Goal: Task Accomplishment & Management: Use online tool/utility

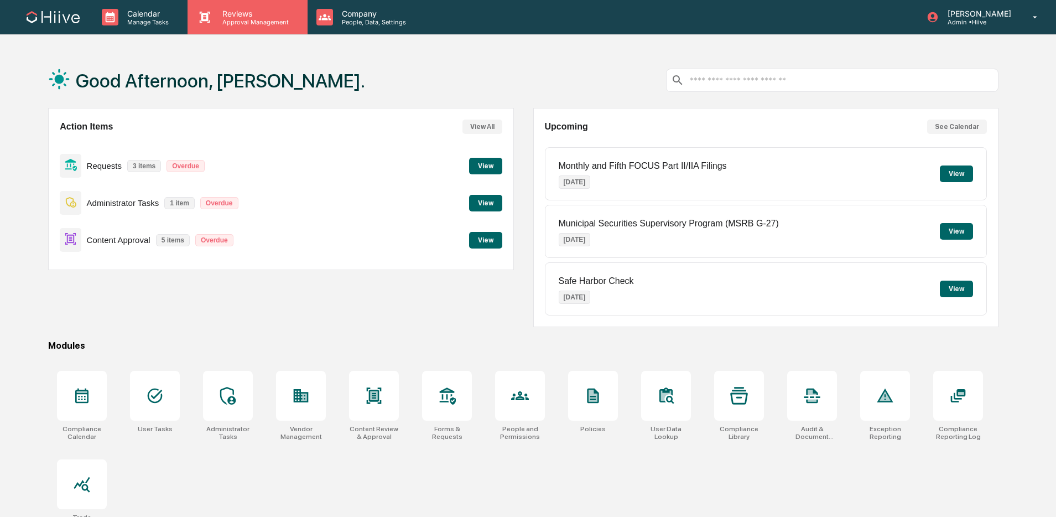
click at [215, 18] on p "Approval Management" at bounding box center [254, 22] width 81 height 8
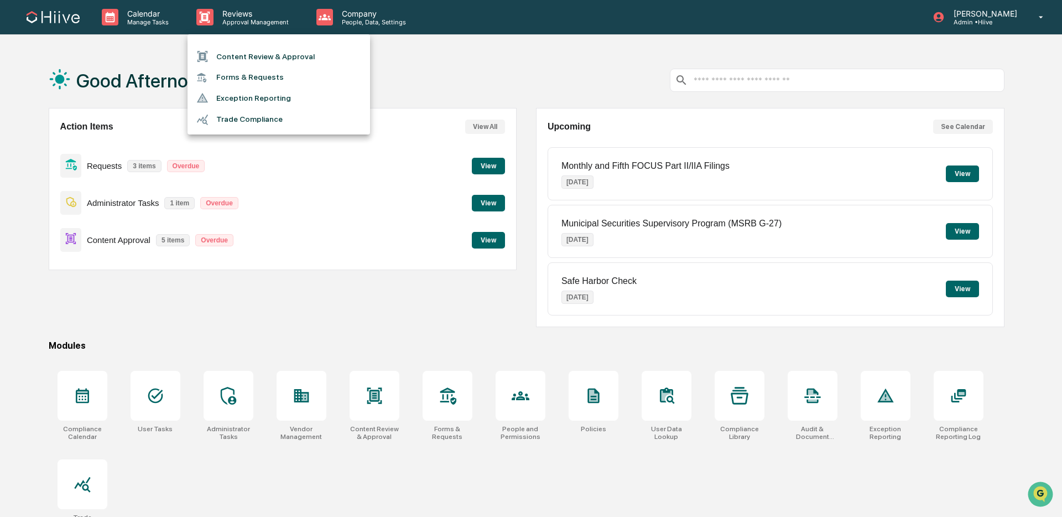
click at [486, 169] on div at bounding box center [531, 258] width 1062 height 517
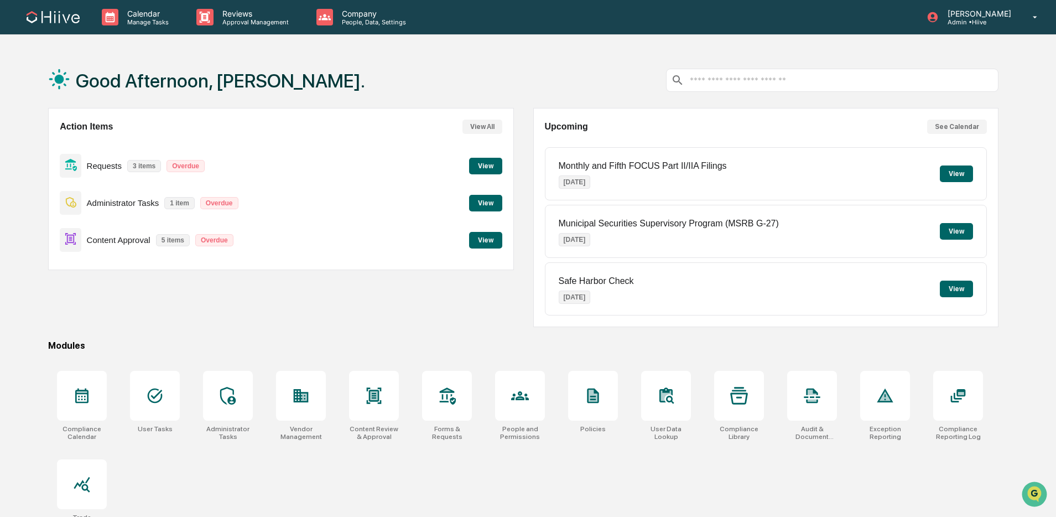
click at [480, 169] on button "View" at bounding box center [485, 166] width 33 height 17
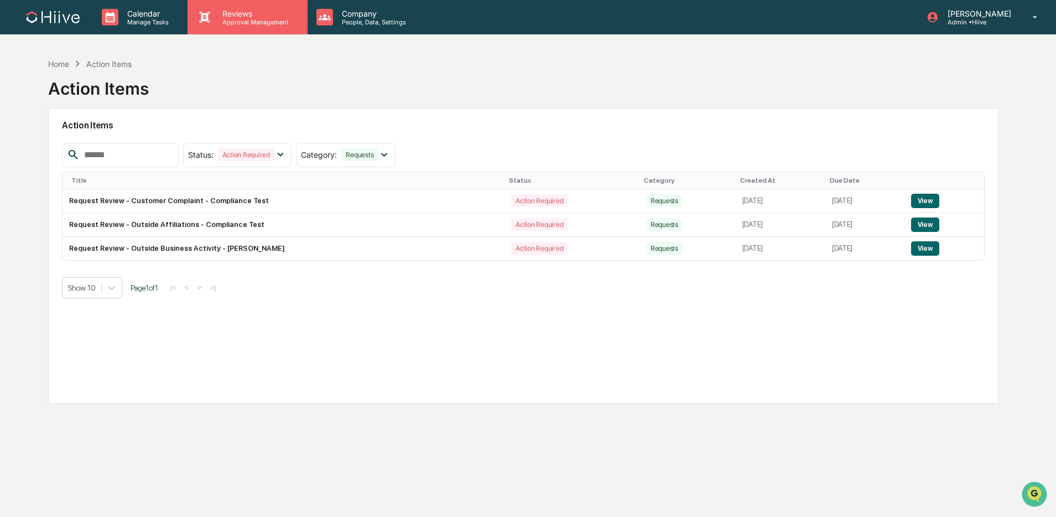
click at [241, 27] on div "Reviews Approval Management" at bounding box center [247, 17] width 119 height 34
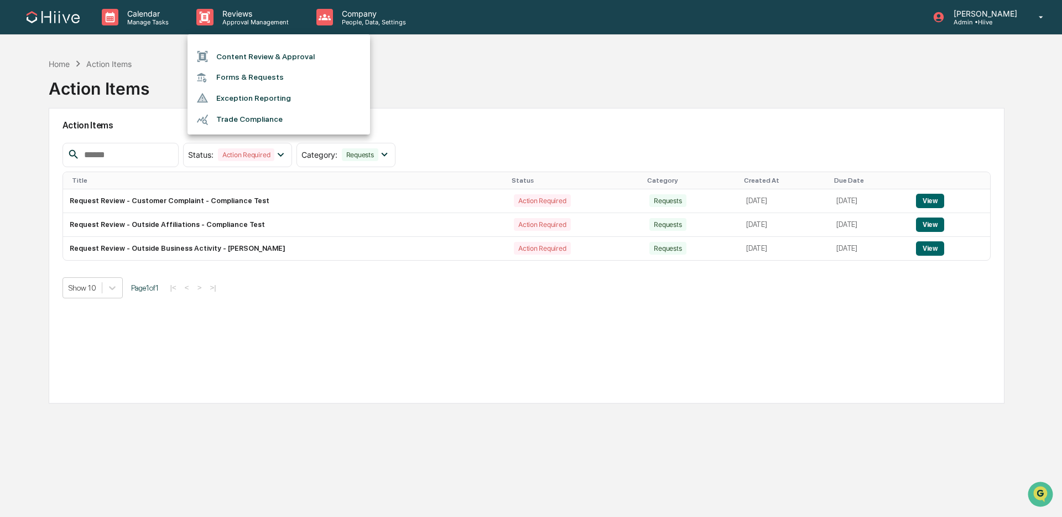
click at [260, 61] on li "Content Review & Approval" at bounding box center [279, 56] width 183 height 21
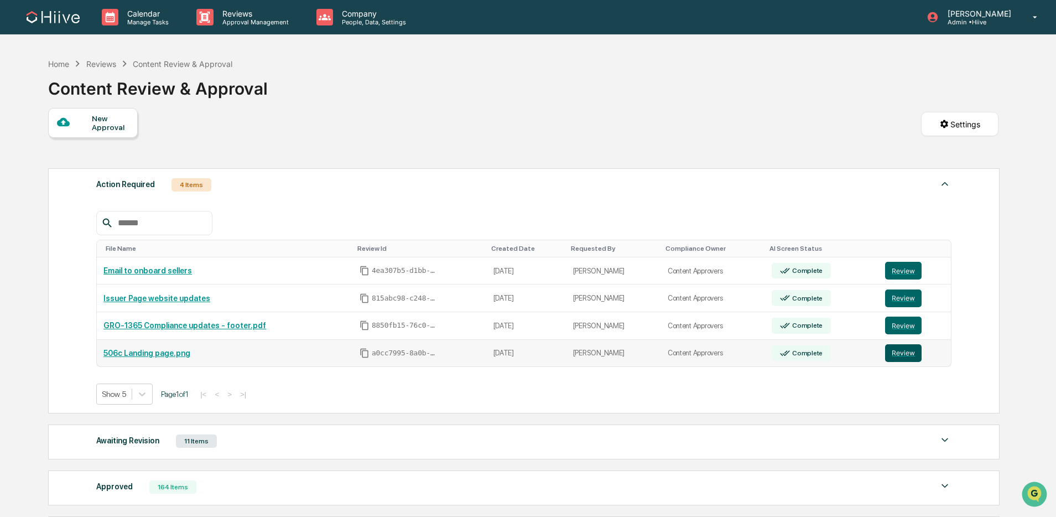
click at [908, 352] on button "Review" at bounding box center [903, 353] width 37 height 18
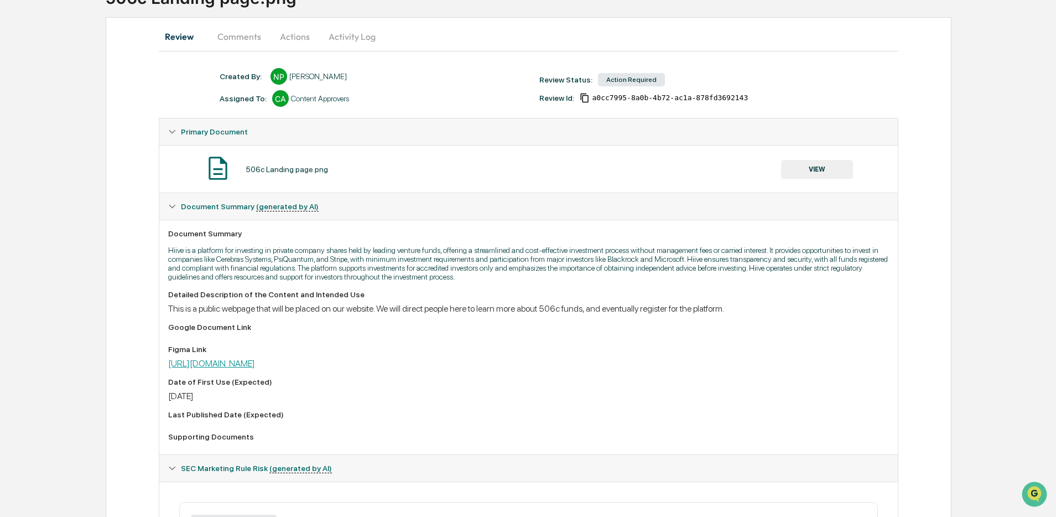
scroll to position [102, 0]
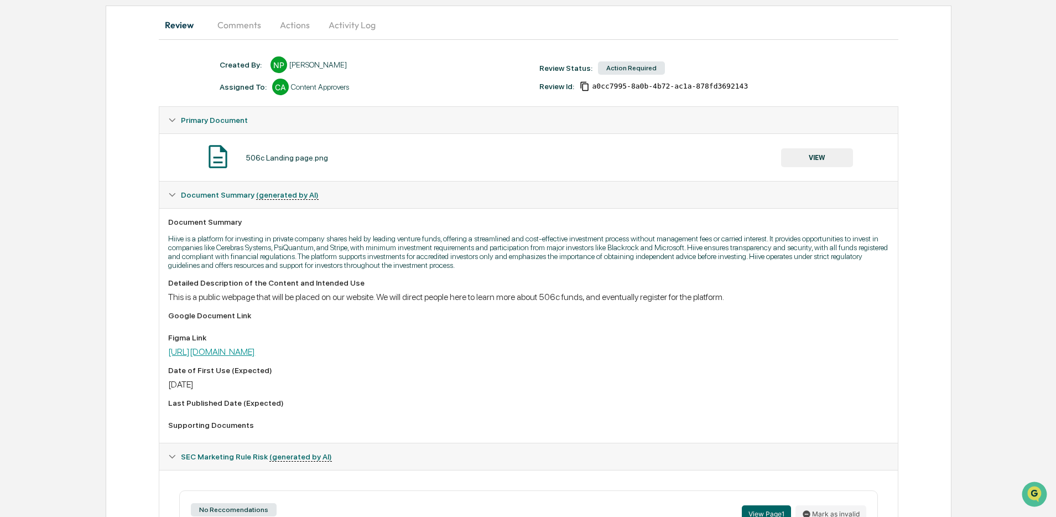
click at [255, 353] on link "[URL][DOMAIN_NAME]" at bounding box center [211, 351] width 87 height 11
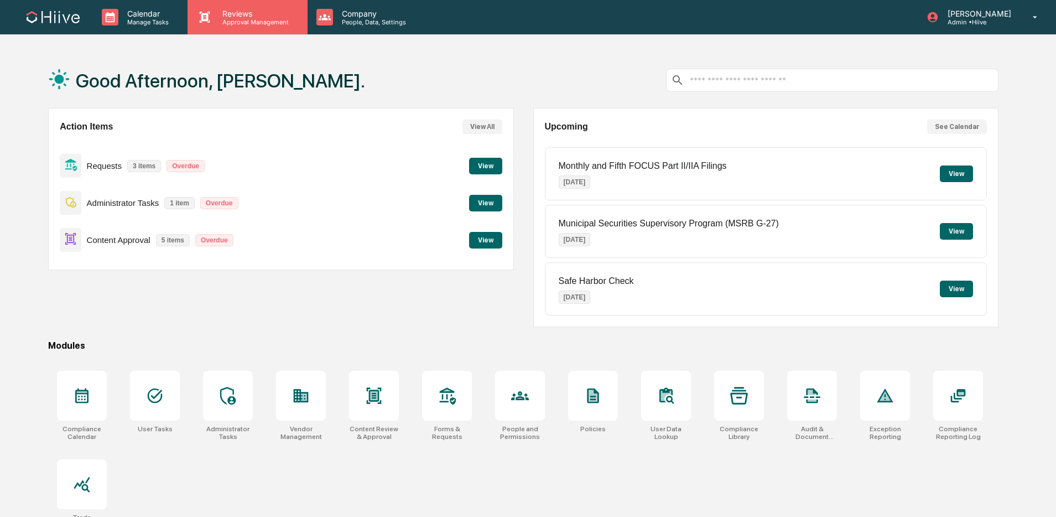
click at [249, 30] on div "Reviews Approval Management" at bounding box center [247, 17] width 119 height 34
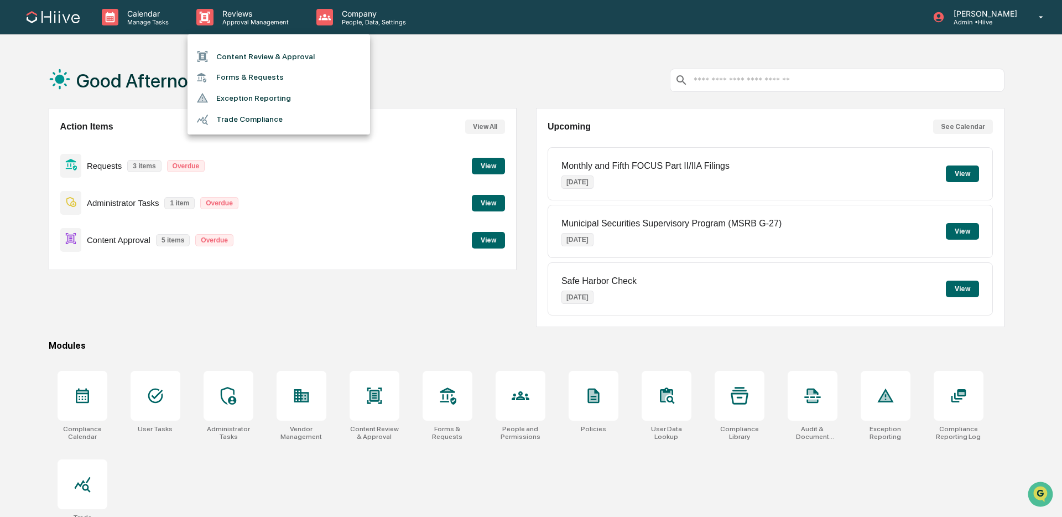
click at [358, 18] on div at bounding box center [531, 258] width 1062 height 517
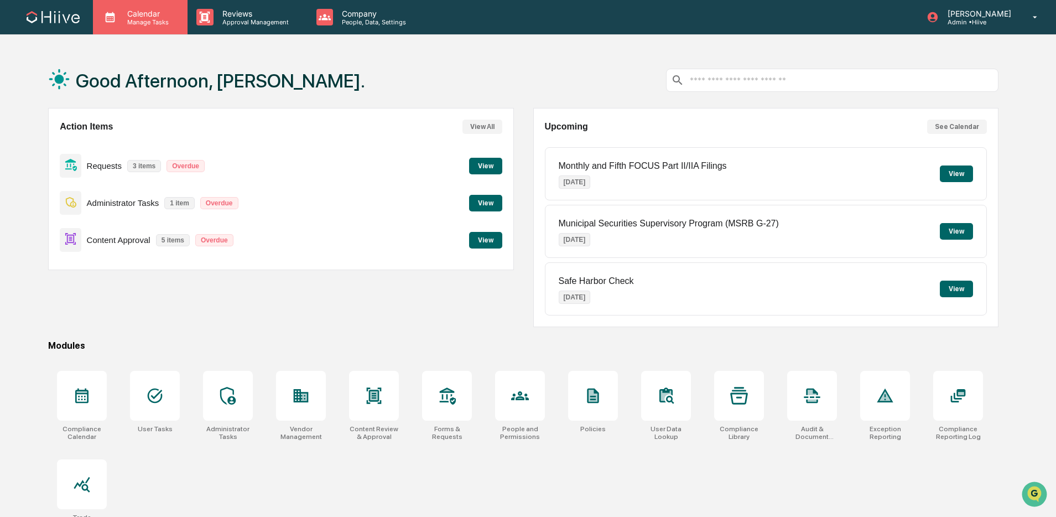
click at [164, 21] on p "Manage Tasks" at bounding box center [146, 22] width 56 height 8
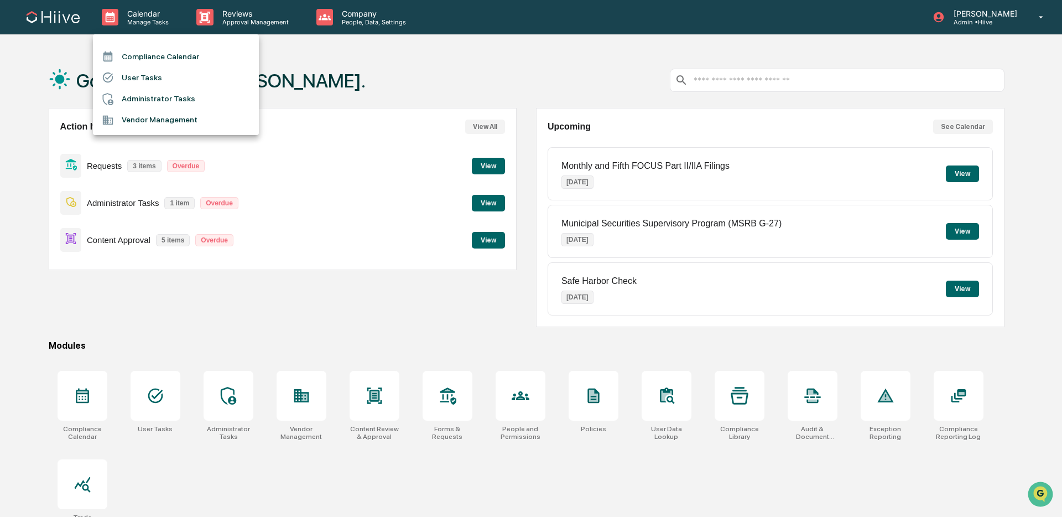
click at [236, 16] on div at bounding box center [531, 258] width 1062 height 517
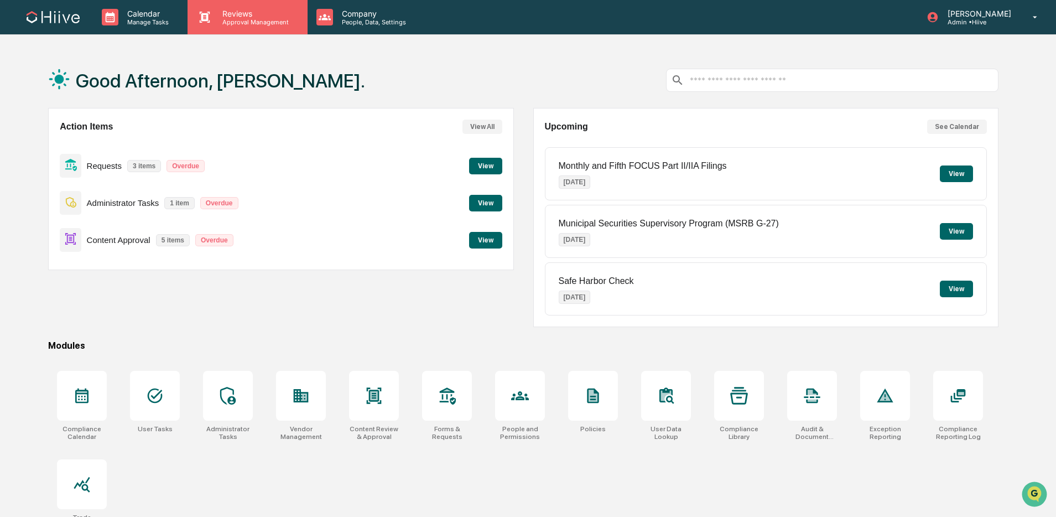
click at [234, 16] on p "Reviews" at bounding box center [254, 13] width 81 height 9
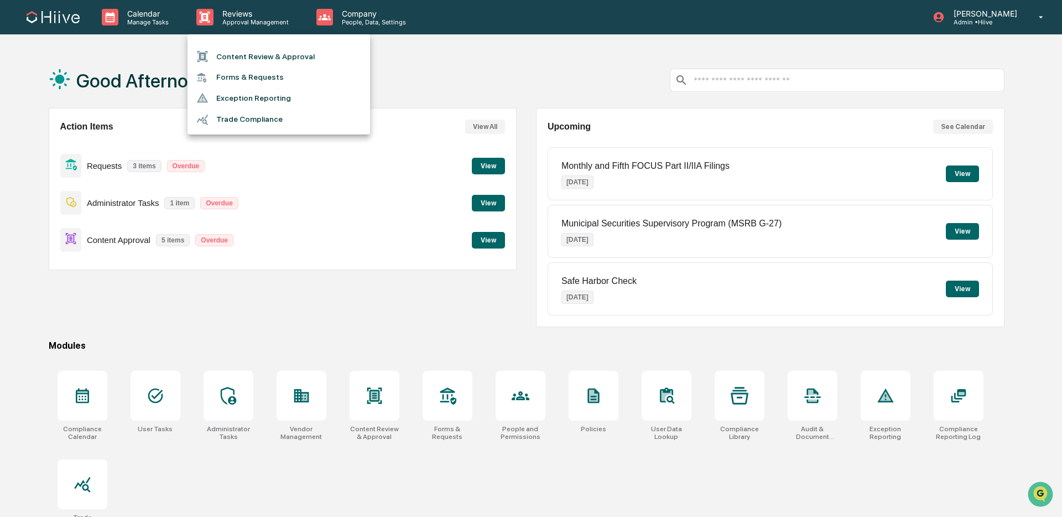
click at [743, 388] on div at bounding box center [531, 258] width 1062 height 517
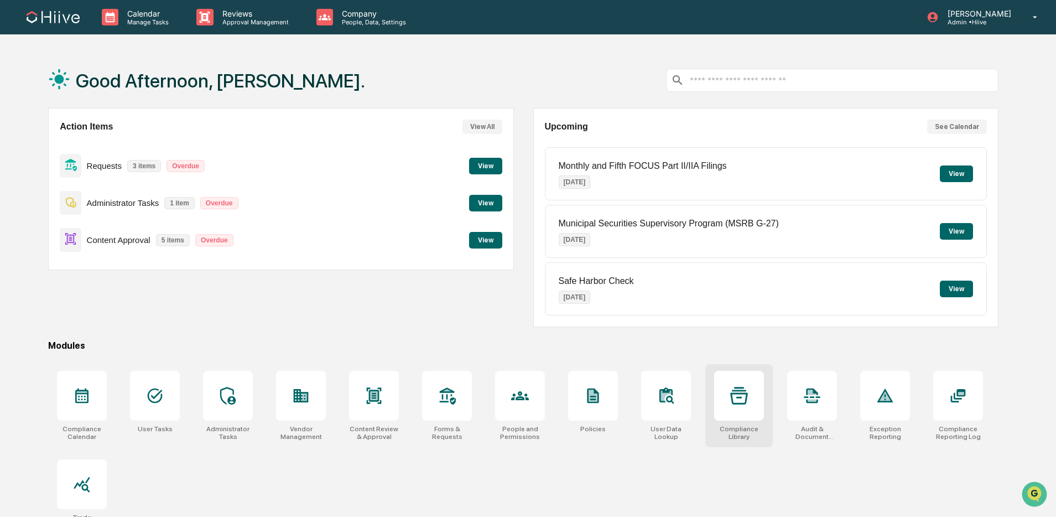
click at [733, 398] on icon at bounding box center [739, 396] width 18 height 18
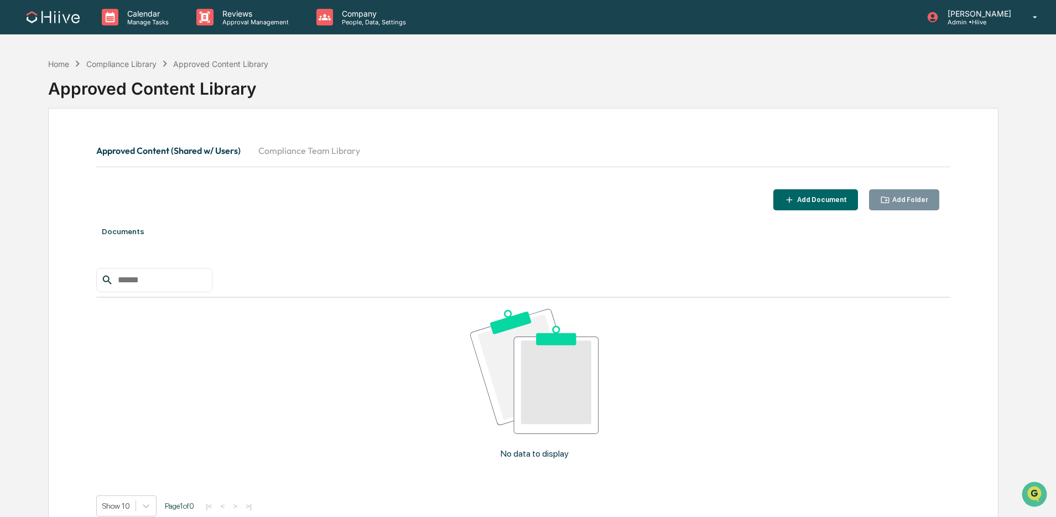
click at [308, 152] on button "Compliance Team Library" at bounding box center [308, 150] width 119 height 27
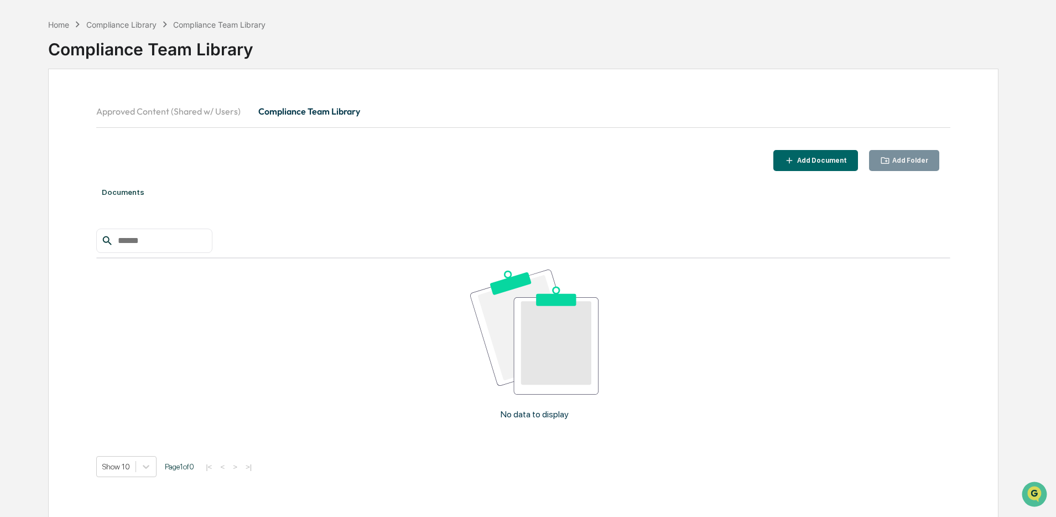
scroll to position [55, 0]
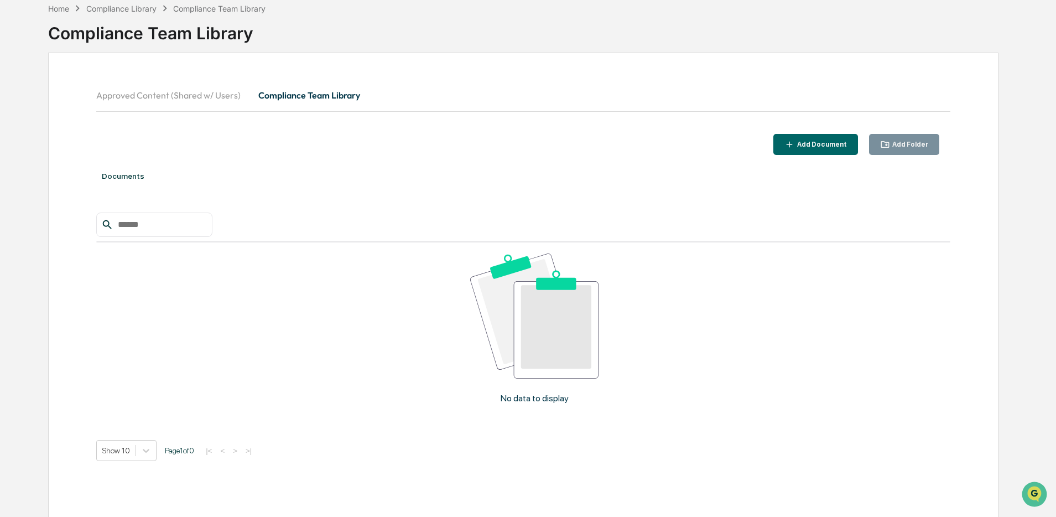
click at [795, 139] on div "Add Document" at bounding box center [815, 144] width 63 height 11
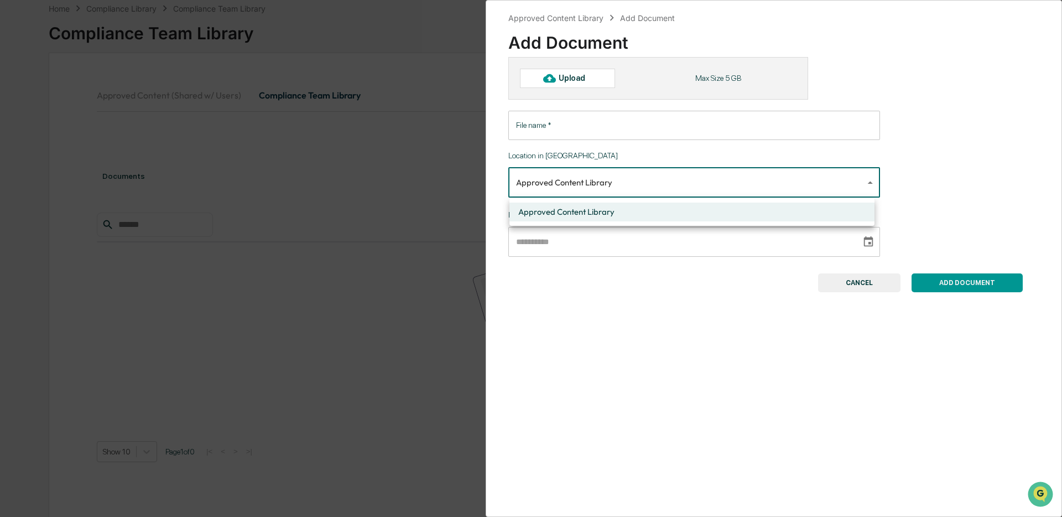
click at [620, 180] on body "**********" at bounding box center [531, 232] width 1062 height 574
click at [602, 206] on li "Approved Content Library" at bounding box center [691, 211] width 365 height 19
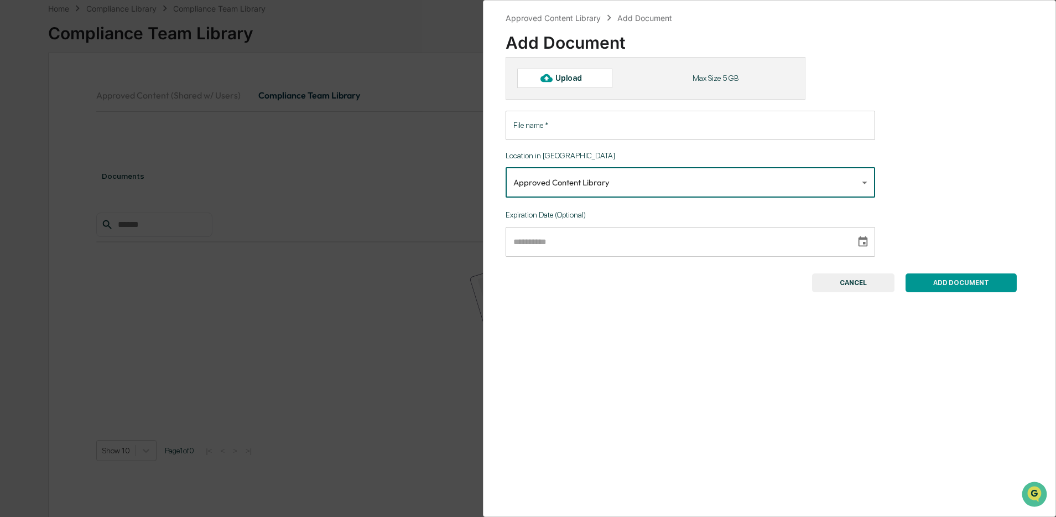
click at [847, 282] on button "CANCEL" at bounding box center [853, 282] width 82 height 19
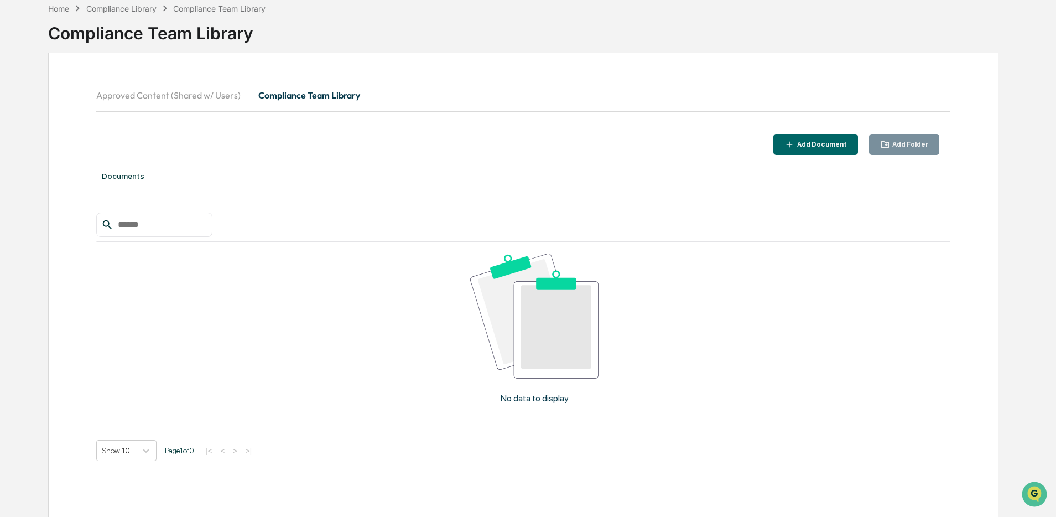
click at [202, 95] on button "Approved Content (Shared w/ Users)" at bounding box center [172, 95] width 153 height 27
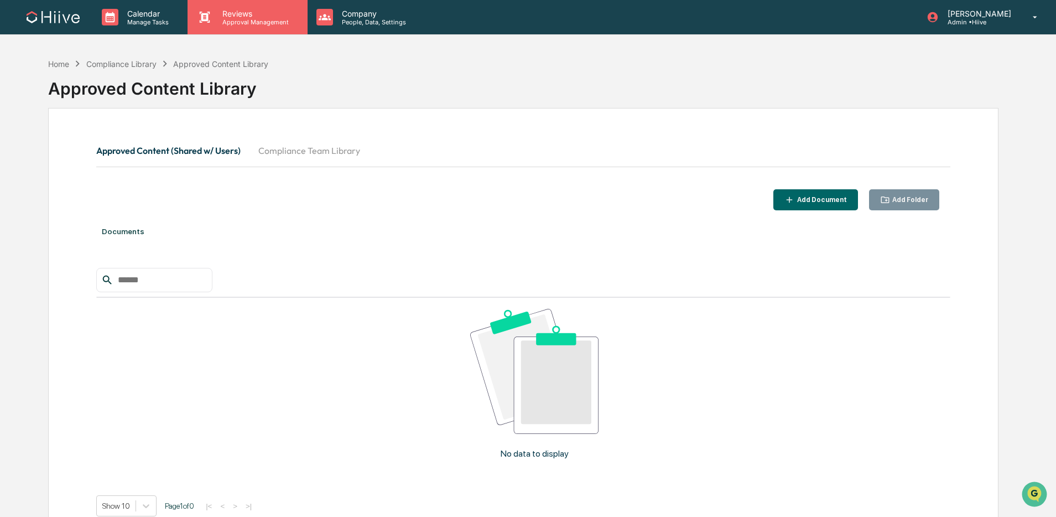
click at [279, 9] on p "Reviews" at bounding box center [254, 13] width 81 height 9
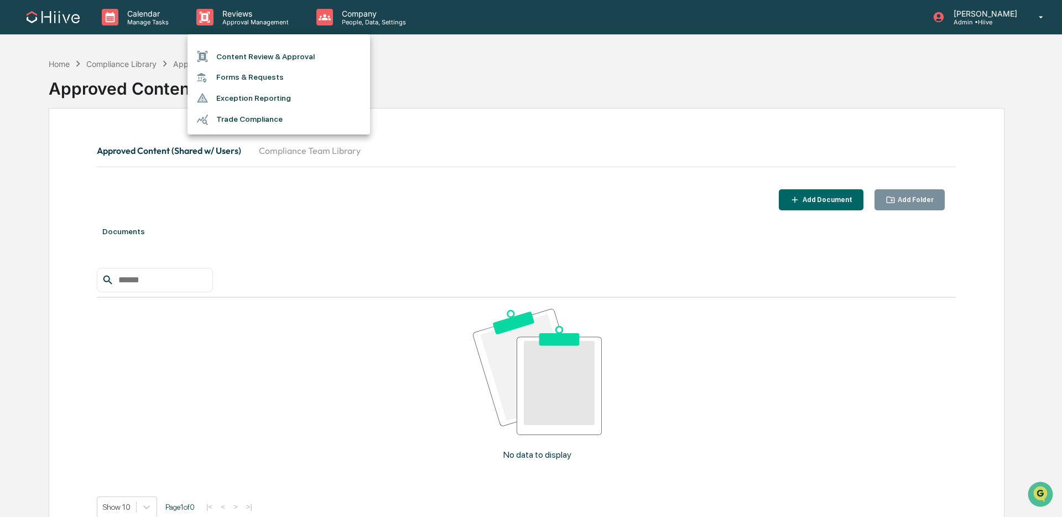
click at [269, 101] on li "Exception Reporting" at bounding box center [279, 97] width 183 height 21
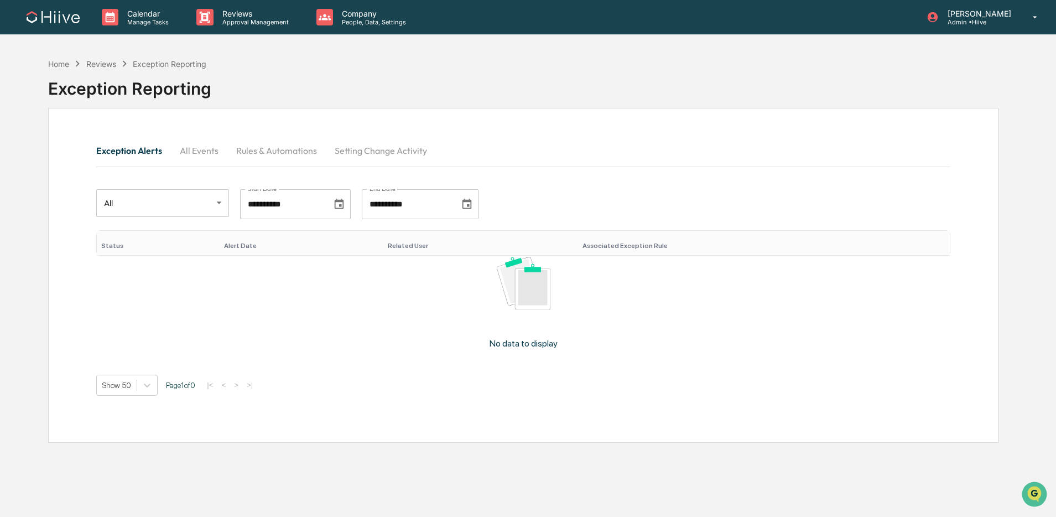
click at [252, 157] on button "Rules & Automations" at bounding box center [276, 150] width 98 height 27
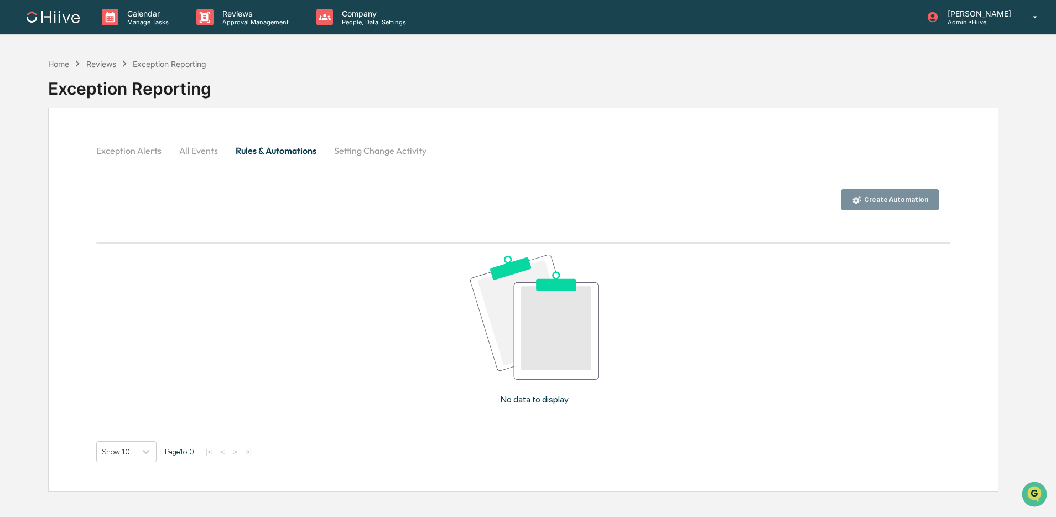
click at [195, 154] on button "All Events" at bounding box center [198, 150] width 56 height 27
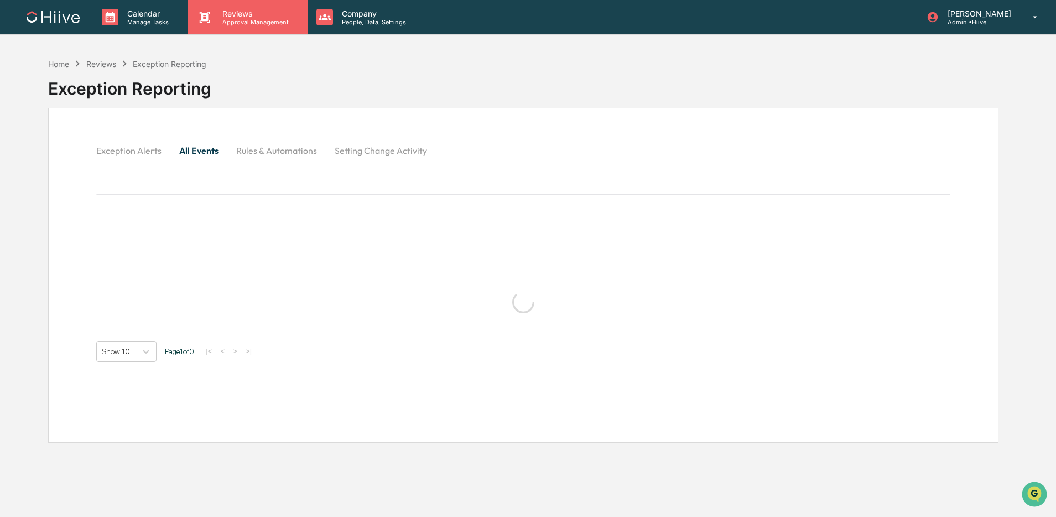
click at [225, 23] on p "Approval Management" at bounding box center [254, 22] width 81 height 8
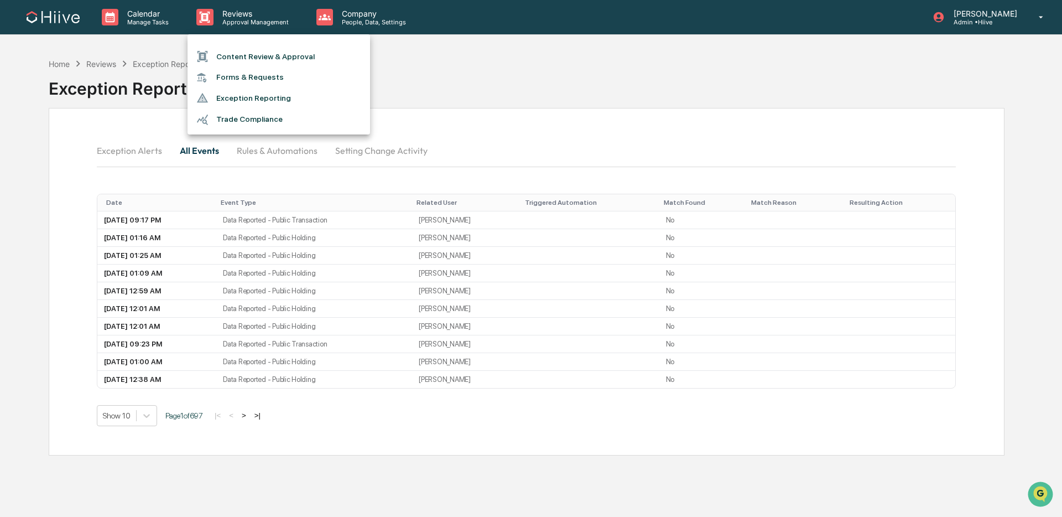
drag, startPoint x: 550, startPoint y: 150, endPoint x: 479, endPoint y: 173, distance: 74.7
click at [550, 150] on div at bounding box center [531, 258] width 1062 height 517
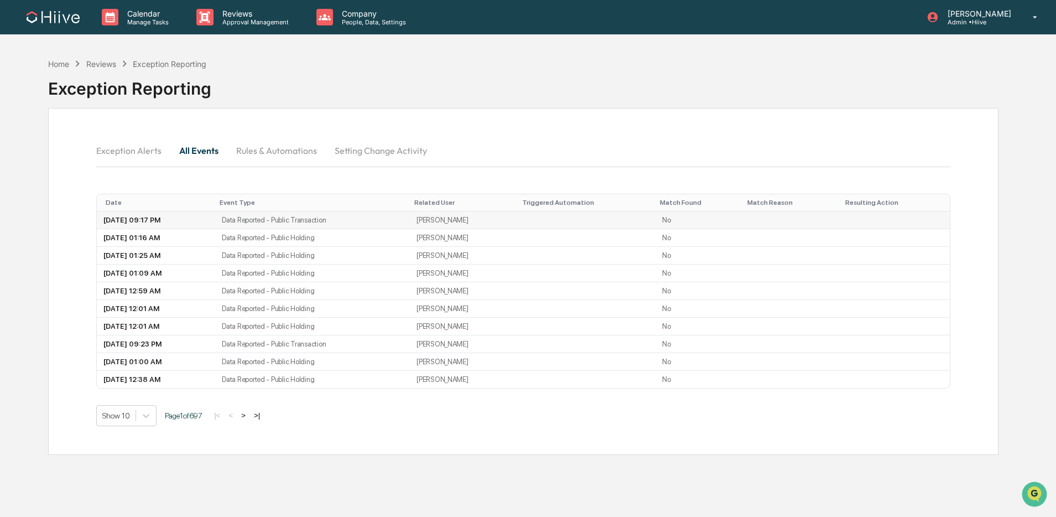
click at [283, 223] on td "Data Reported - Public Transaction" at bounding box center [312, 220] width 195 height 18
click at [199, 227] on td "03/26/2025, 09:17 PM" at bounding box center [156, 220] width 118 height 18
click at [214, 239] on td "08/13/2025, 01:16 AM" at bounding box center [156, 238] width 118 height 18
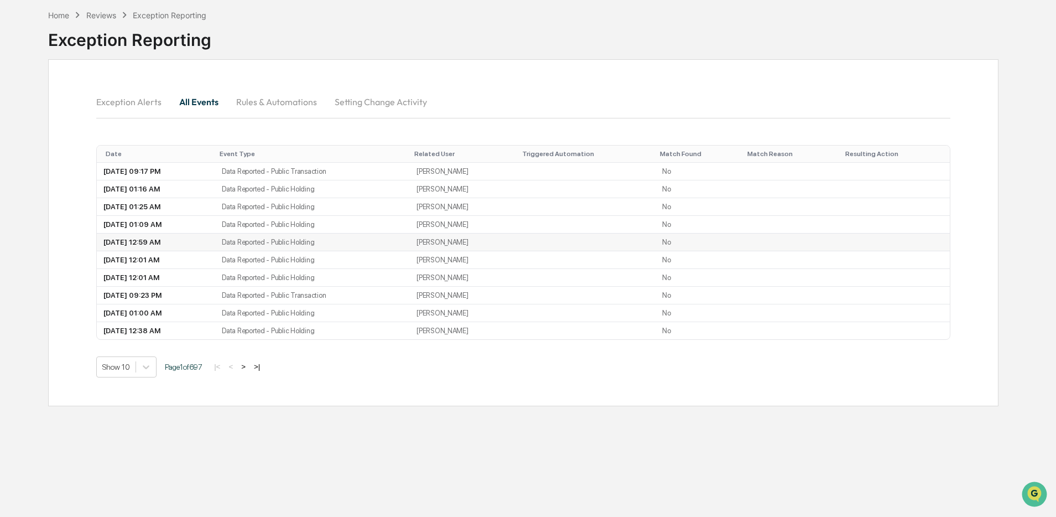
scroll to position [53, 0]
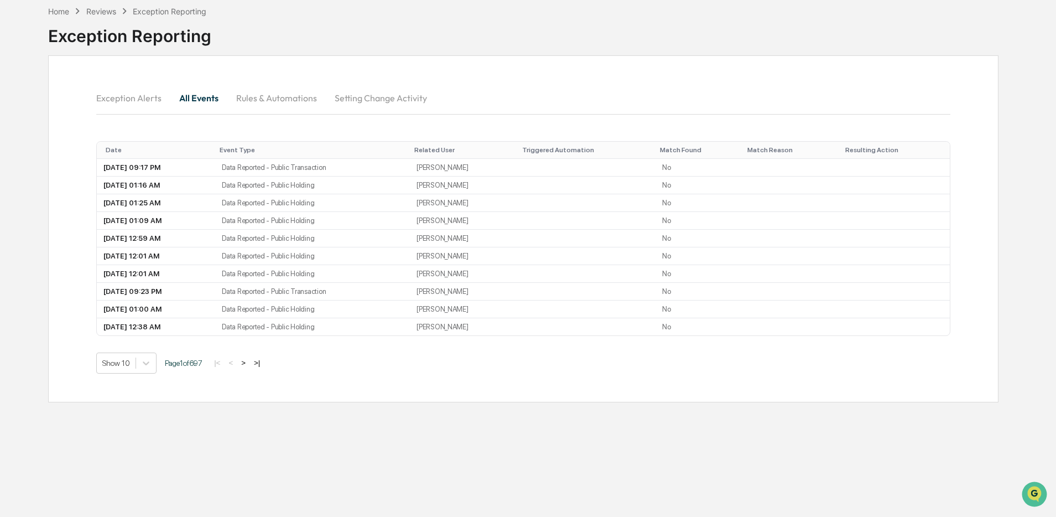
click at [249, 367] on button ">" at bounding box center [243, 362] width 11 height 9
click at [250, 367] on button ">" at bounding box center [244, 362] width 11 height 9
click at [251, 367] on button ">" at bounding box center [245, 362] width 11 height 9
click at [250, 367] on button ">" at bounding box center [244, 362] width 11 height 9
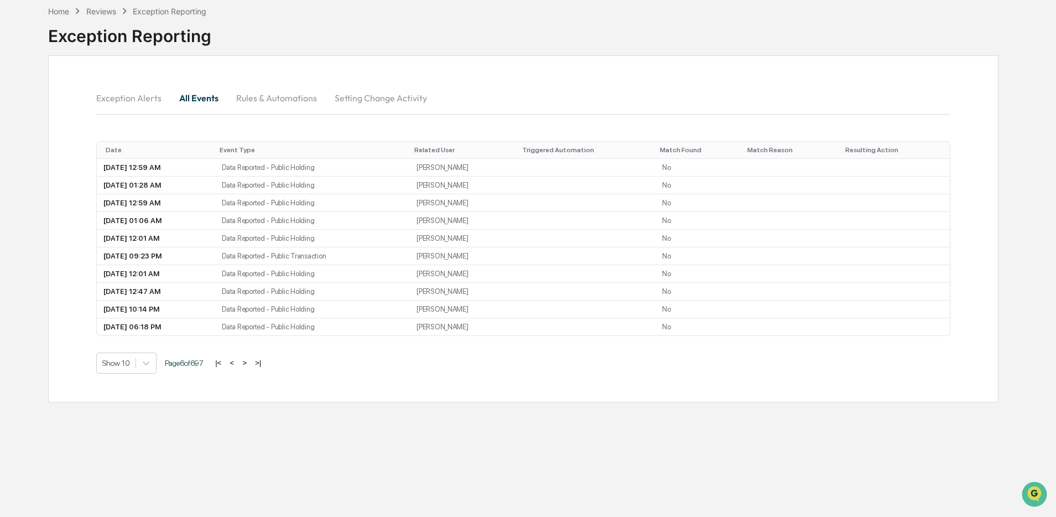
click at [250, 367] on button ">" at bounding box center [244, 362] width 11 height 9
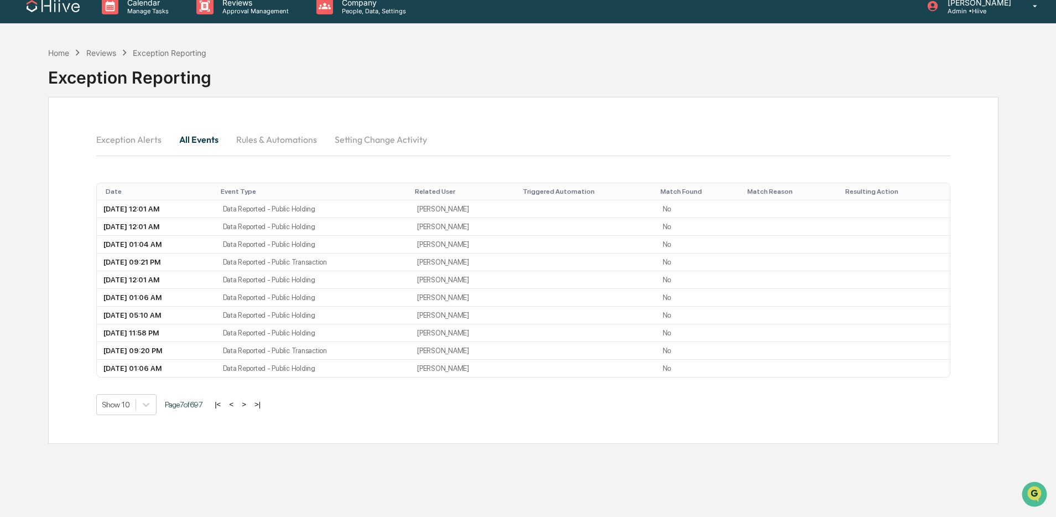
scroll to position [0, 0]
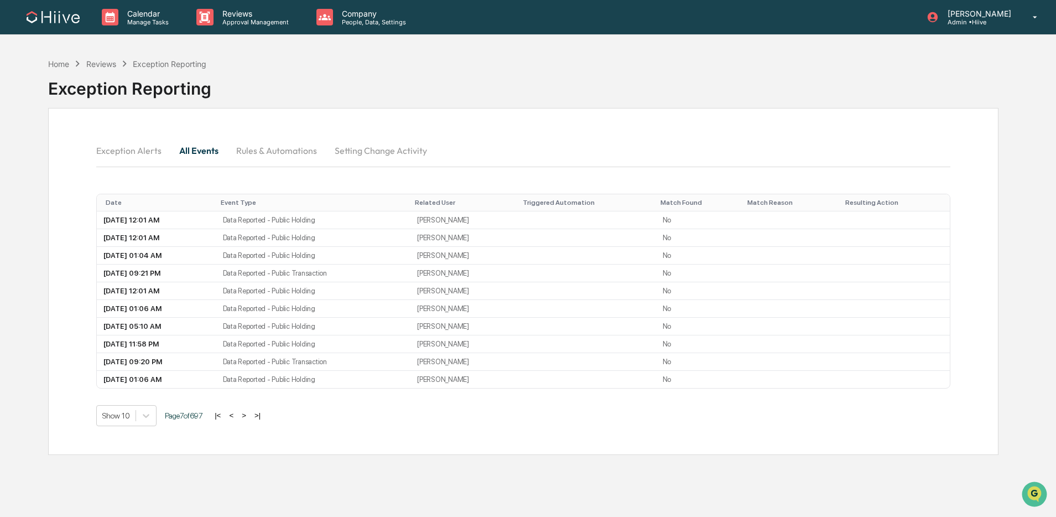
click at [153, 153] on button "Exception Alerts" at bounding box center [133, 150] width 74 height 27
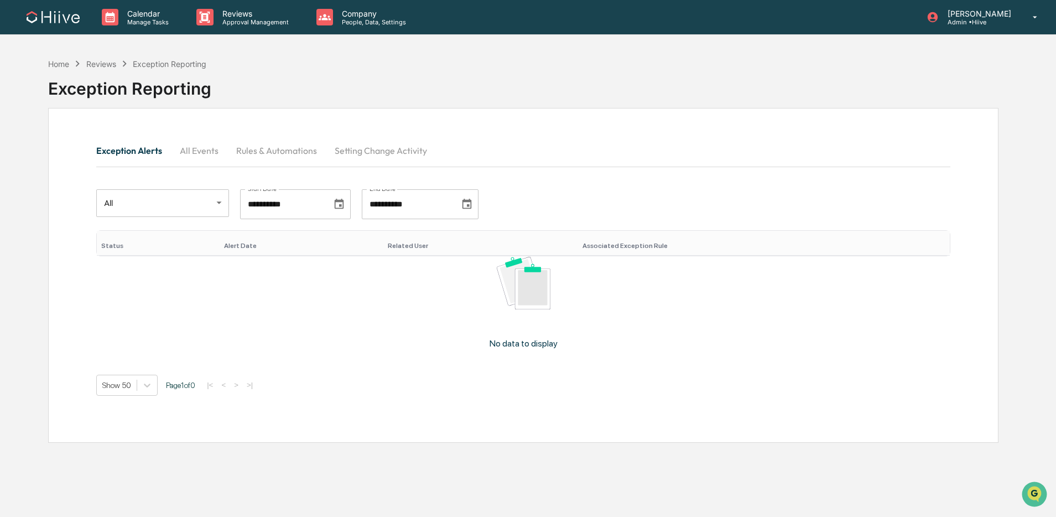
click at [354, 145] on button "Setting Change Activity" at bounding box center [381, 150] width 110 height 27
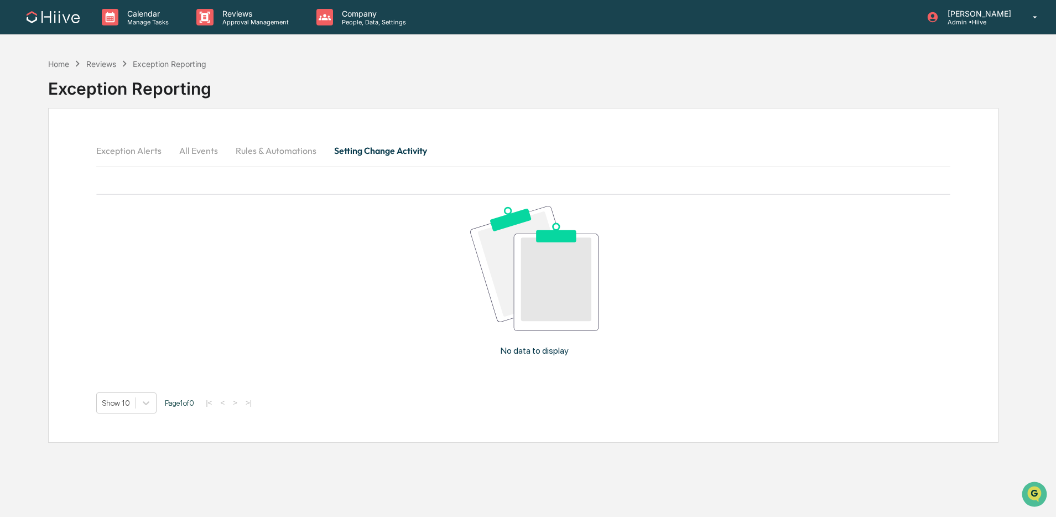
click at [111, 145] on button "Exception Alerts" at bounding box center [133, 150] width 74 height 27
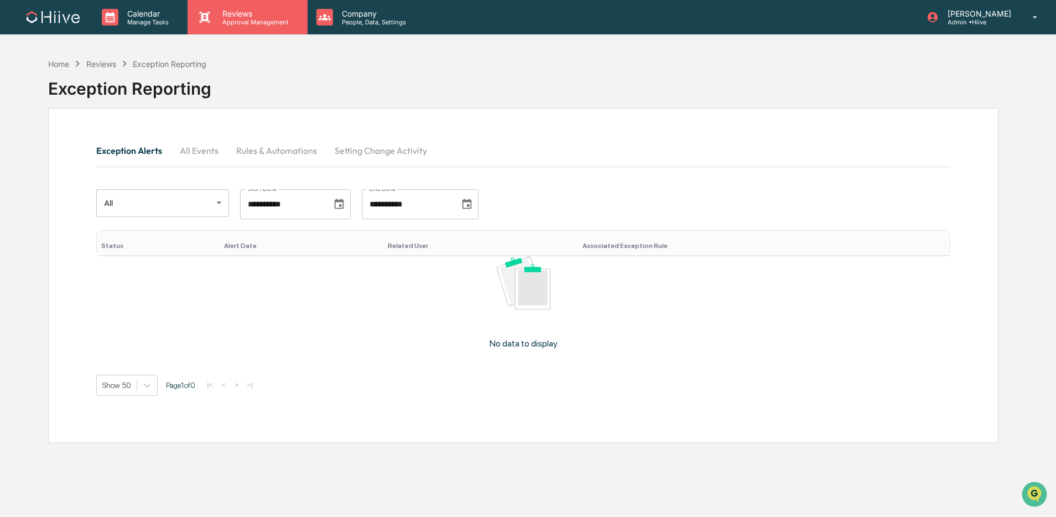
click at [236, 13] on p "Reviews" at bounding box center [254, 13] width 81 height 9
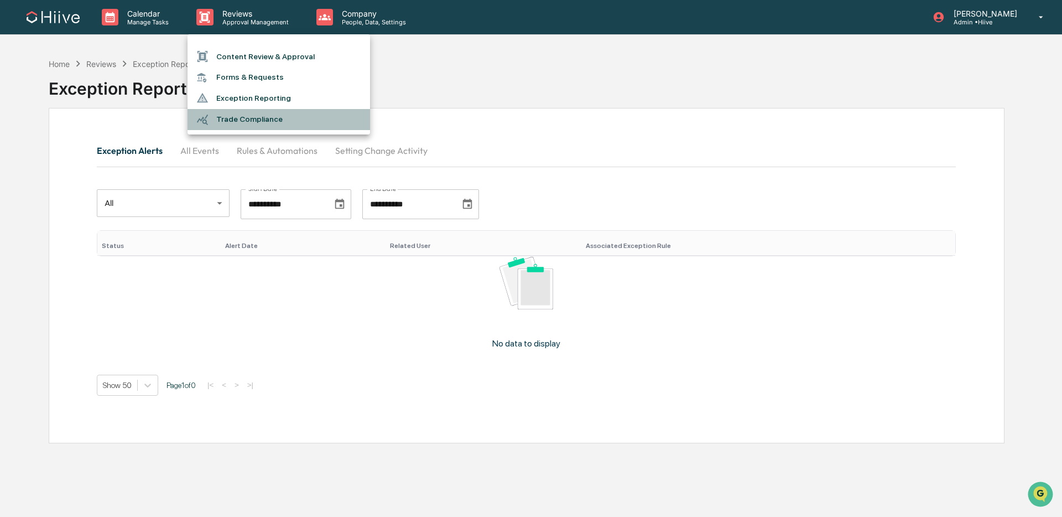
click at [251, 116] on li "Trade Compliance" at bounding box center [279, 119] width 183 height 21
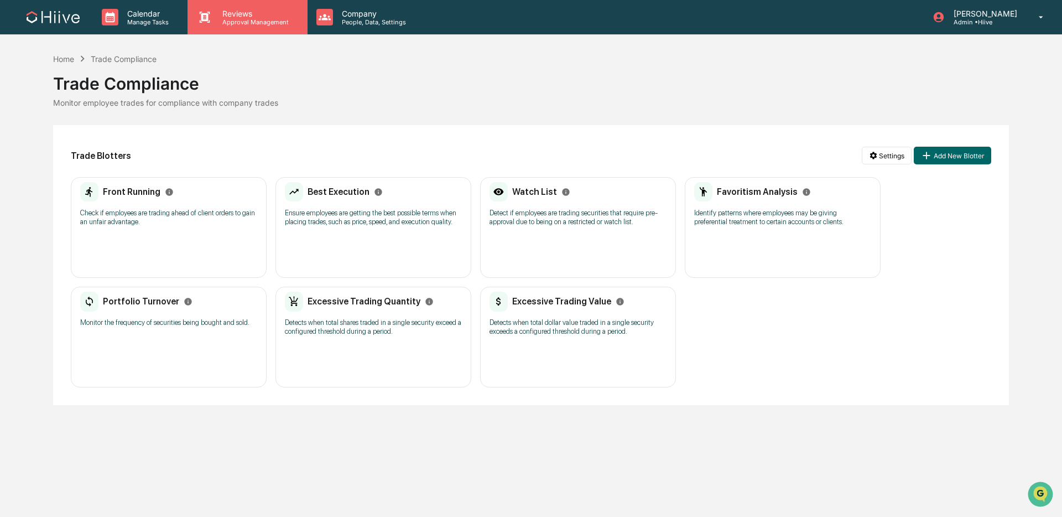
click at [221, 14] on p "Reviews" at bounding box center [254, 13] width 81 height 9
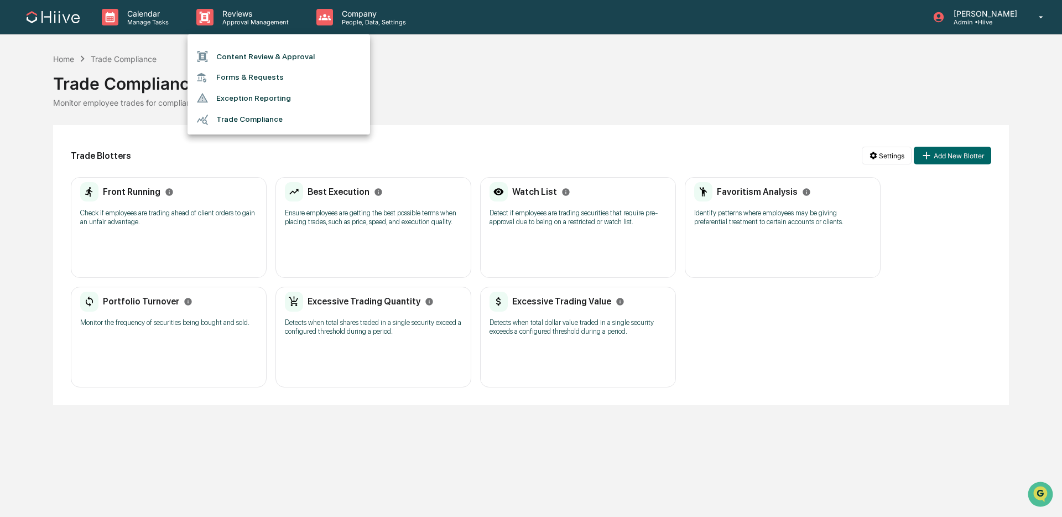
click at [238, 84] on li "Forms & Requests" at bounding box center [279, 77] width 183 height 20
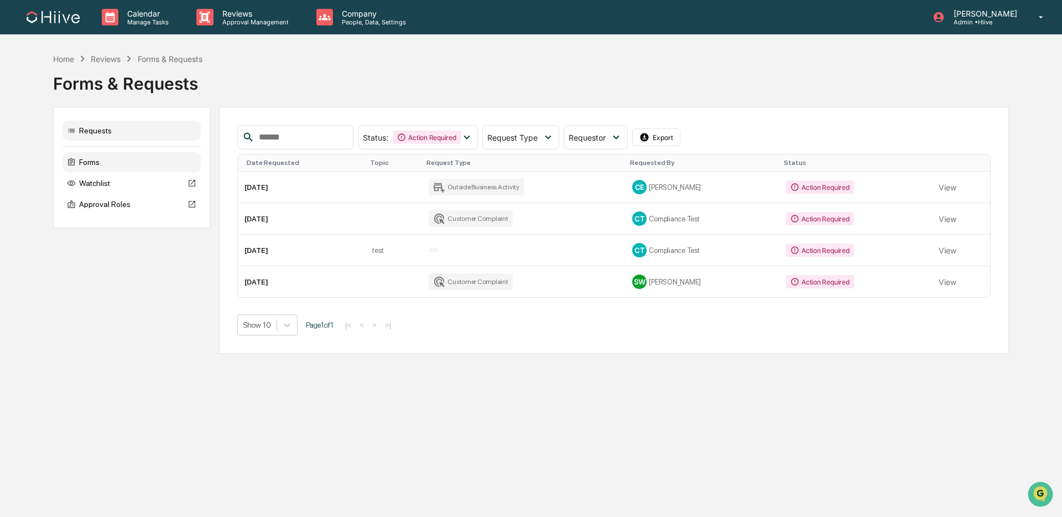
click at [128, 164] on div "Forms" at bounding box center [132, 162] width 138 height 20
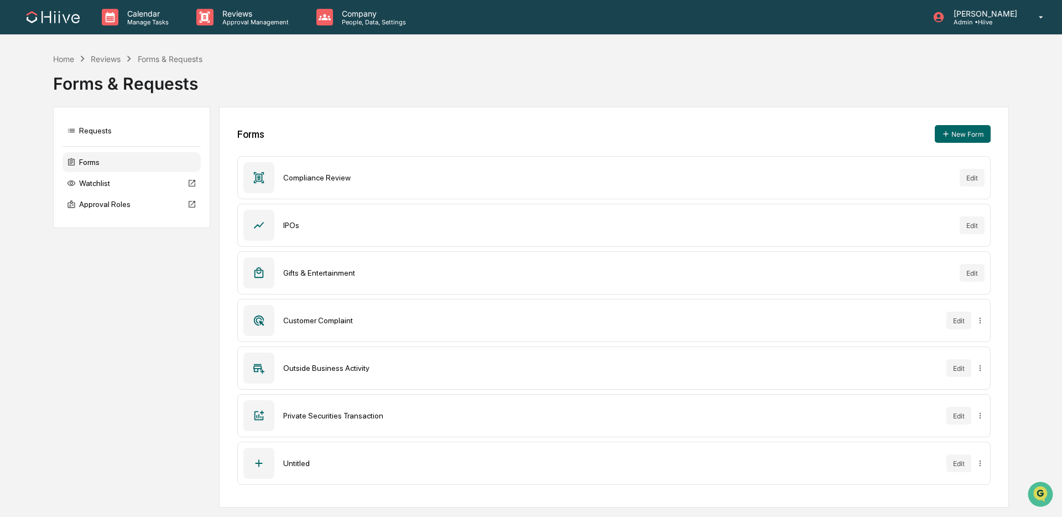
click at [925, 311] on div "Customer Complaint Edit" at bounding box center [613, 320] width 753 height 43
click at [966, 319] on button "Edit" at bounding box center [959, 320] width 25 height 18
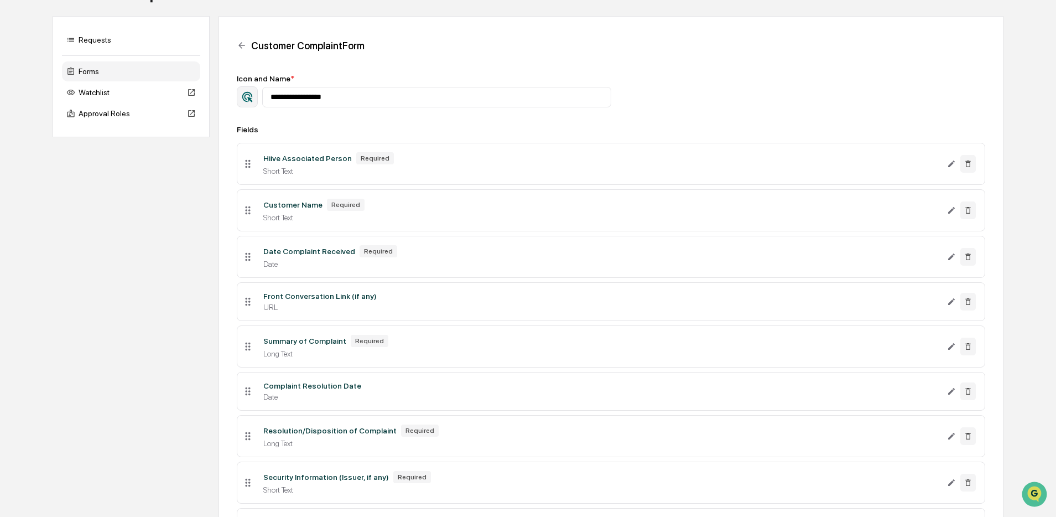
scroll to position [67, 0]
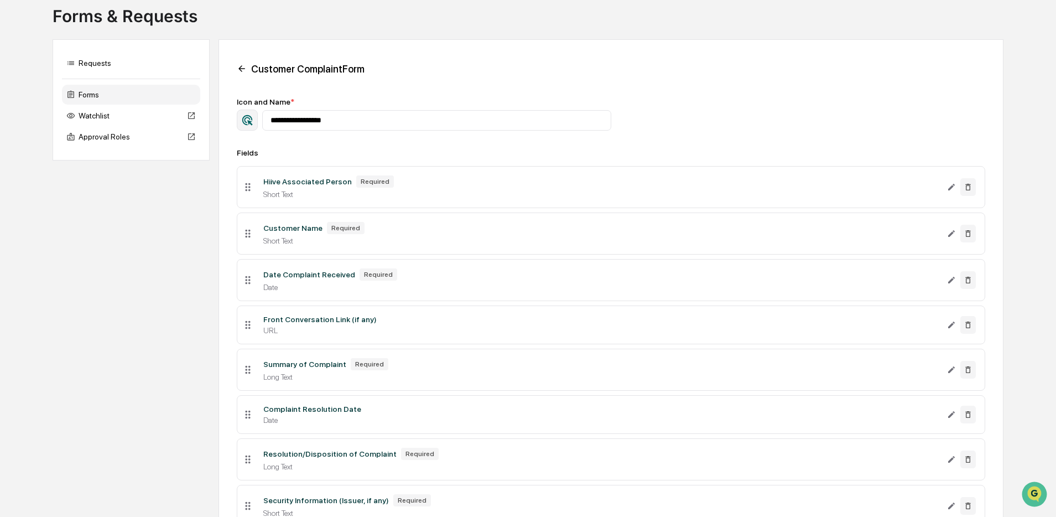
click at [245, 66] on icon at bounding box center [242, 69] width 10 height 10
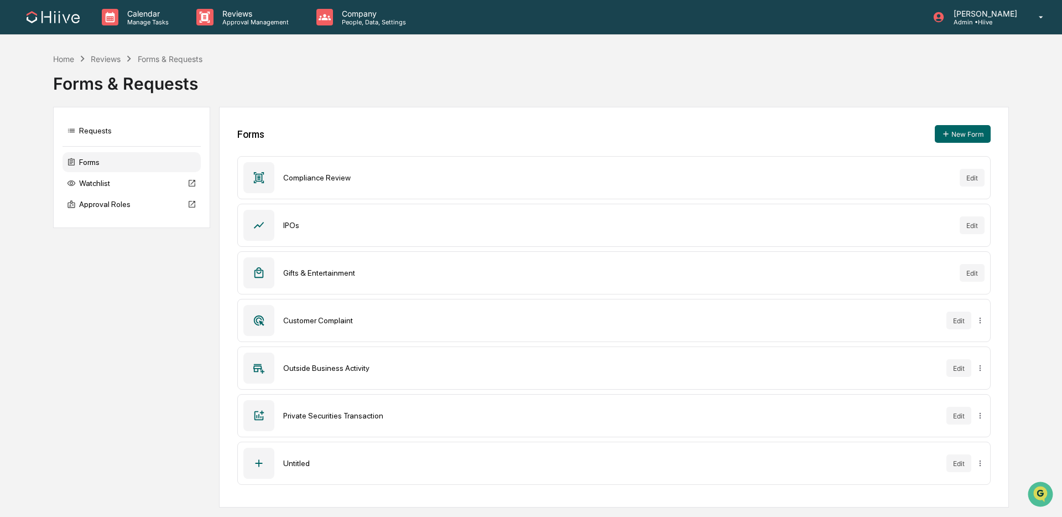
click at [736, 320] on div "Customer Complaint" at bounding box center [610, 320] width 654 height 9
click at [979, 318] on html "Calendar Manage Tasks Reviews Approval Management Company People, Data, Setting…" at bounding box center [531, 258] width 1062 height 517
click at [1009, 314] on html "Calendar Manage Tasks Reviews Approval Management Company People, Data, Setting…" at bounding box center [531, 258] width 1062 height 517
click at [316, 414] on div "Private Securities Transaction" at bounding box center [610, 415] width 654 height 9
click at [340, 375] on div "Outside Business Activity Edit" at bounding box center [613, 367] width 753 height 43
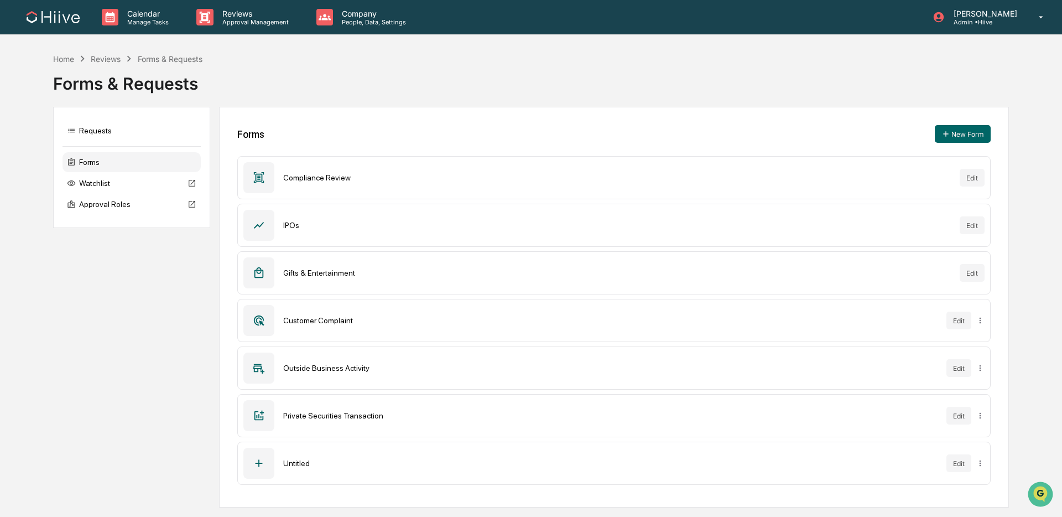
click at [268, 229] on div at bounding box center [258, 225] width 31 height 31
click at [210, 26] on div "Reviews Approval Management" at bounding box center [247, 17] width 119 height 34
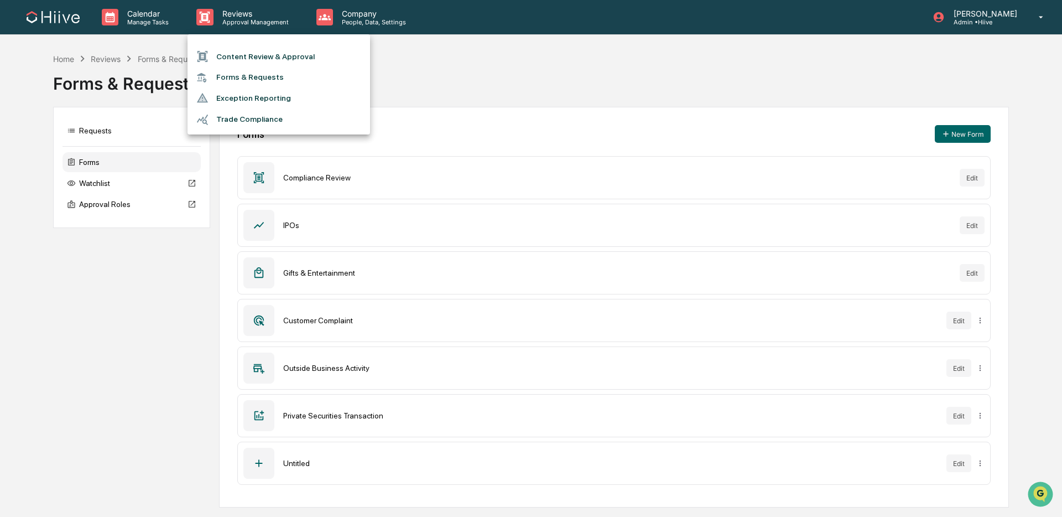
click at [644, 125] on div at bounding box center [531, 258] width 1062 height 517
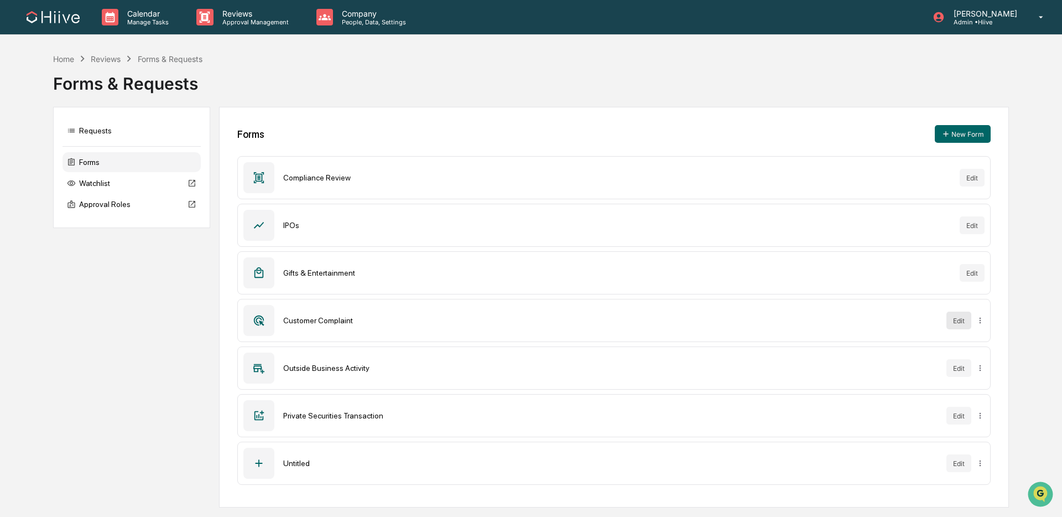
click at [954, 326] on button "Edit" at bounding box center [959, 320] width 25 height 18
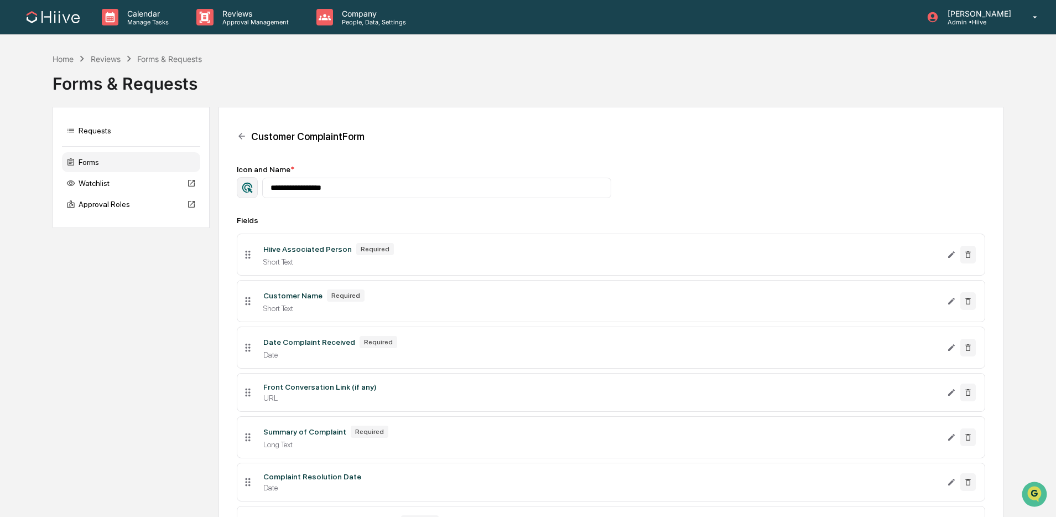
click at [292, 262] on div "Short Text" at bounding box center [600, 261] width 675 height 9
click at [317, 264] on div "Short Text" at bounding box center [600, 261] width 675 height 9
click at [109, 131] on div "Requests" at bounding box center [131, 131] width 138 height 20
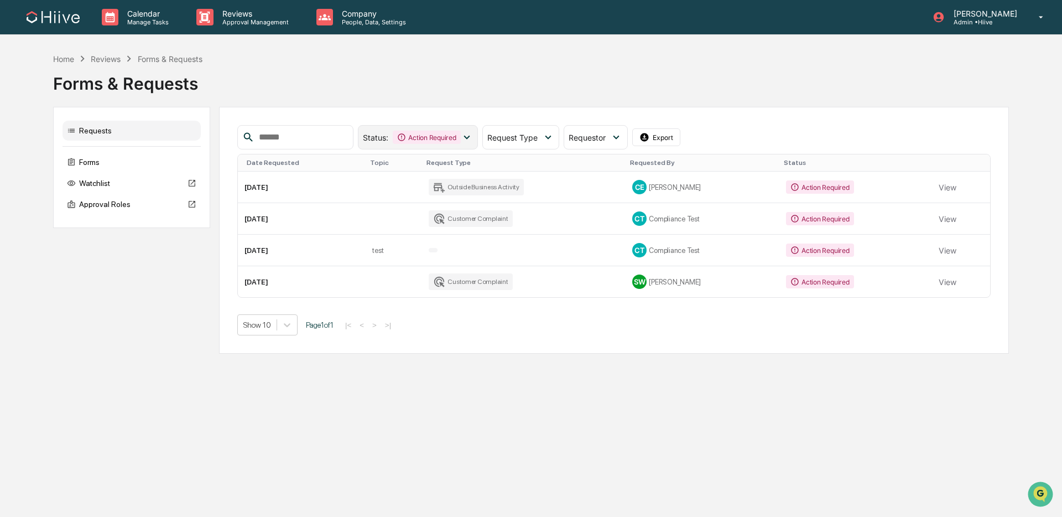
click at [419, 138] on div "Action Required" at bounding box center [426, 137] width 67 height 13
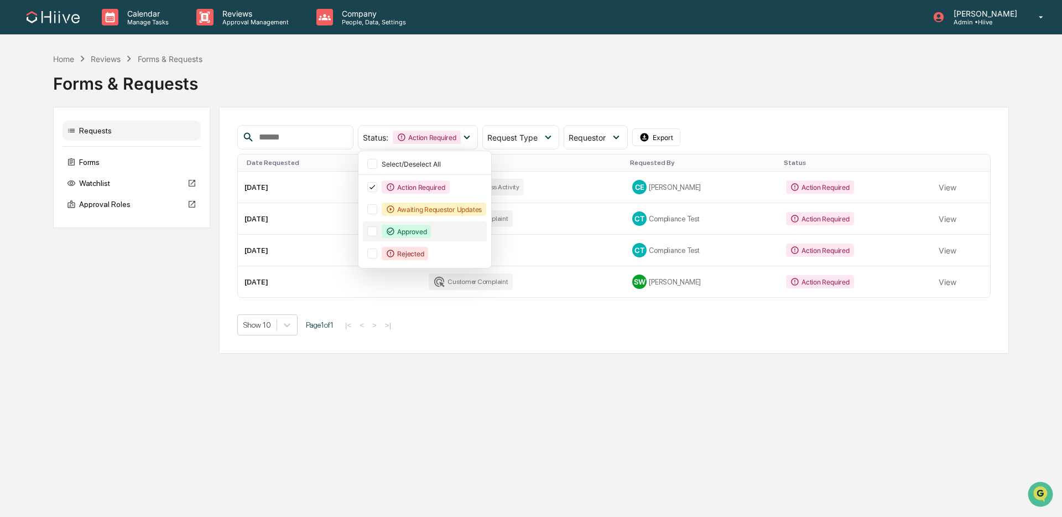
click at [425, 233] on div "Approved" at bounding box center [406, 231] width 49 height 13
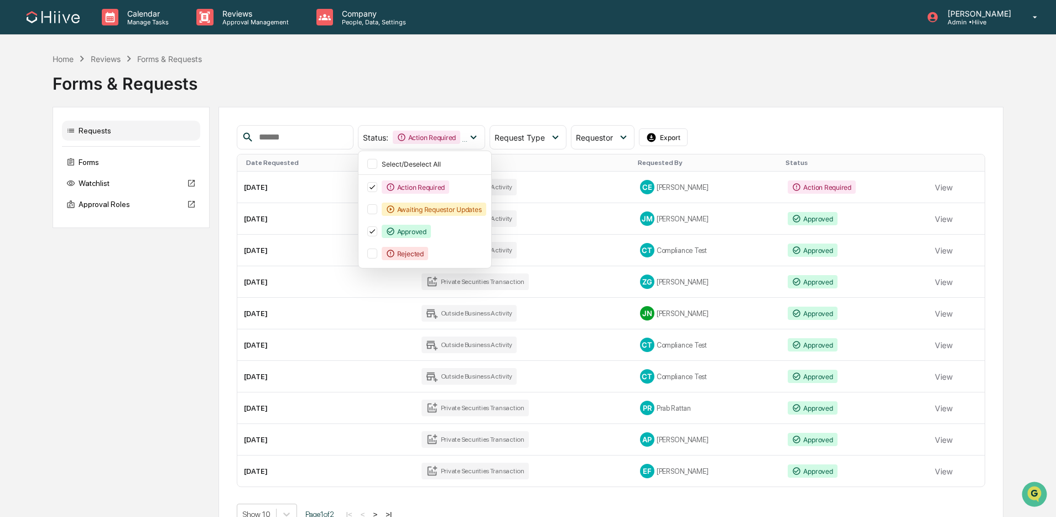
click at [739, 100] on div "Home Reviews Forms & Requests Forms & Requests Requests Forms Watchlist Approva…" at bounding box center [528, 298] width 950 height 490
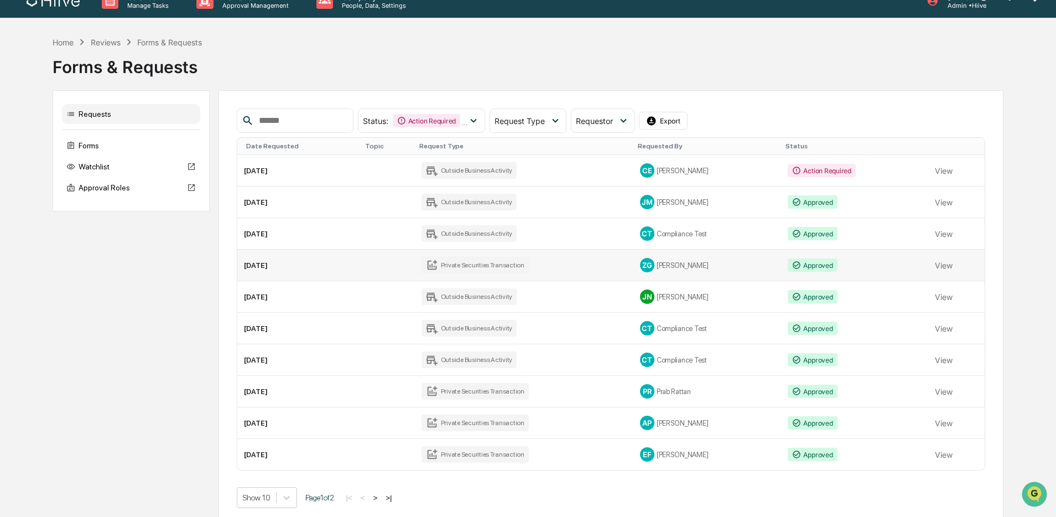
scroll to position [27, 0]
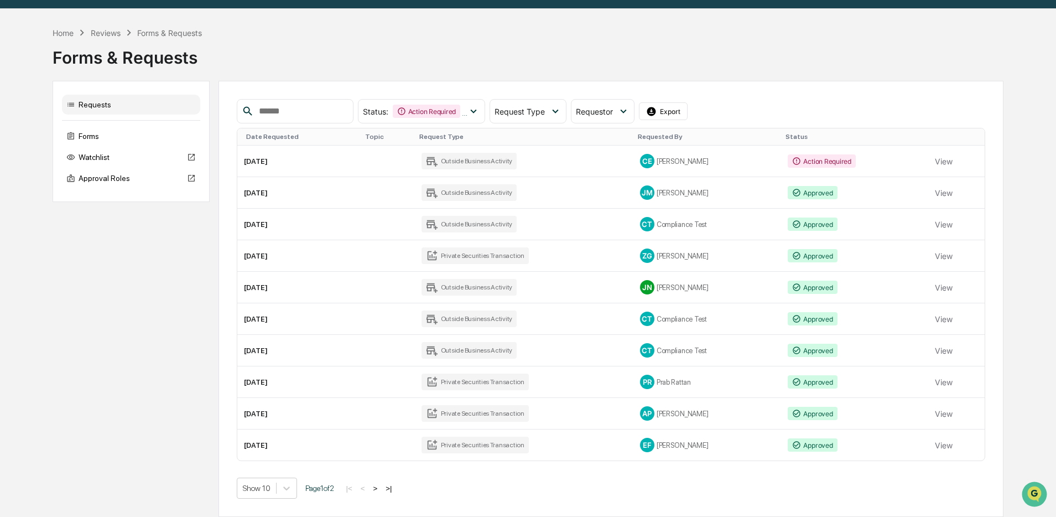
click at [381, 487] on button ">" at bounding box center [375, 487] width 11 height 9
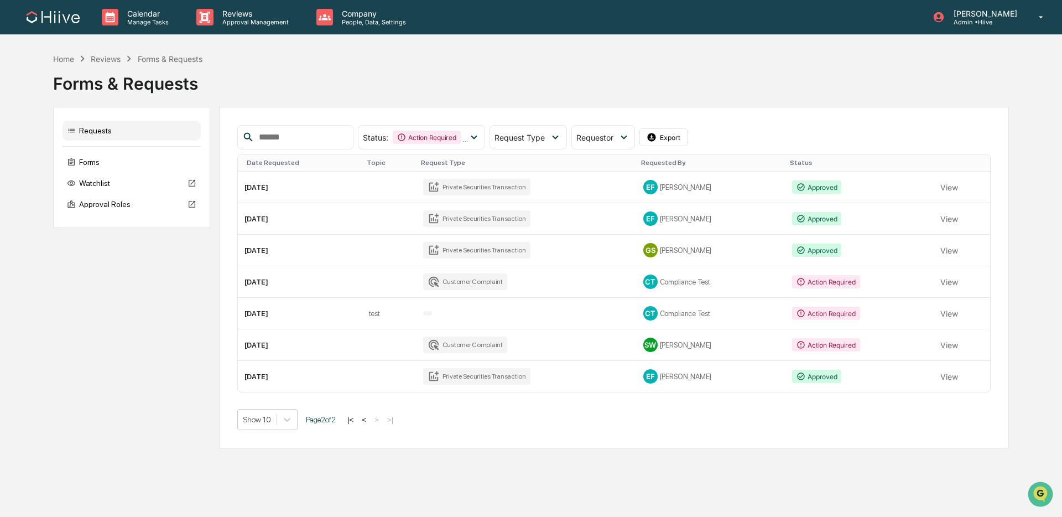
click at [370, 419] on button "<" at bounding box center [363, 419] width 11 height 9
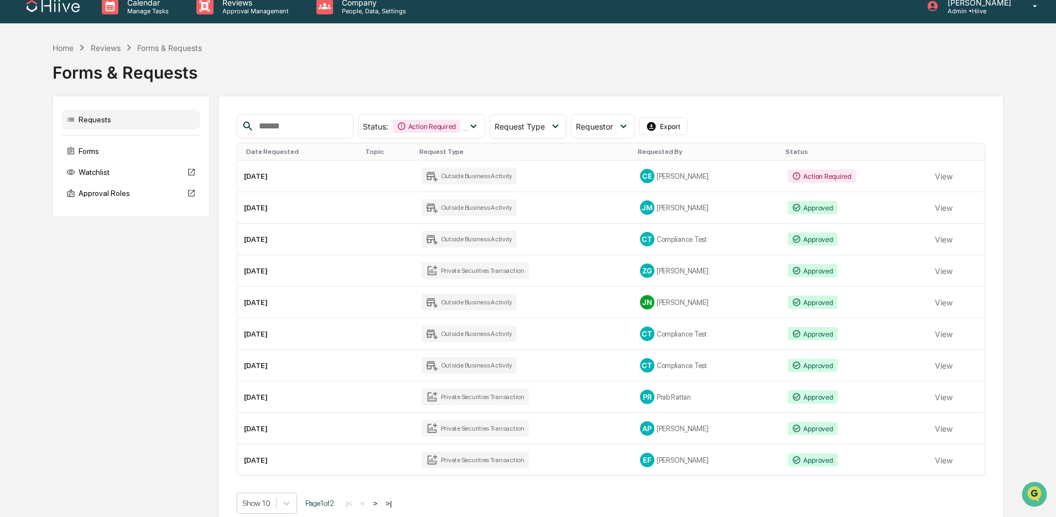
scroll to position [12, 0]
drag, startPoint x: 460, startPoint y: 123, endPoint x: 455, endPoint y: 123, distance: 5.6
click at [460, 123] on div "Action Required" at bounding box center [426, 125] width 67 height 13
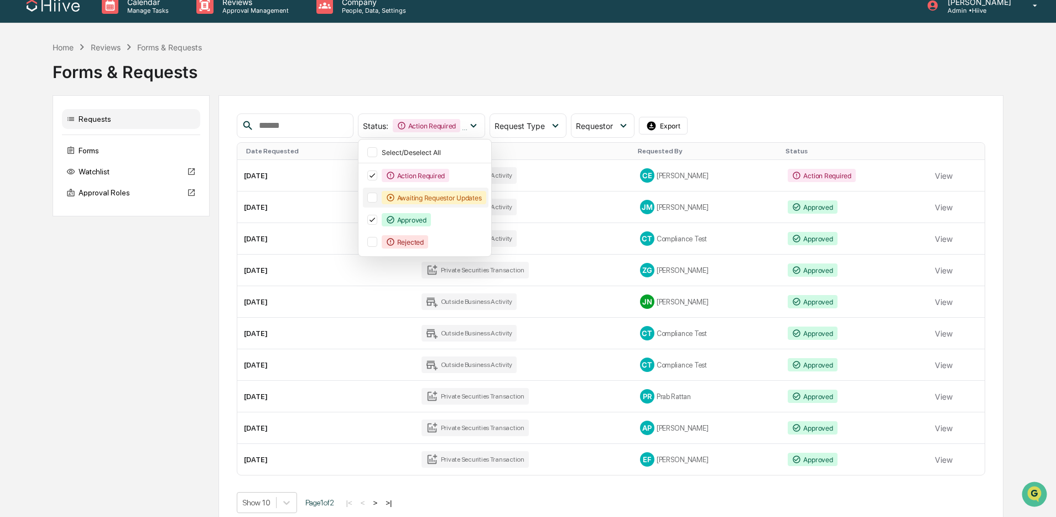
click at [414, 216] on div "Approved" at bounding box center [406, 219] width 49 height 13
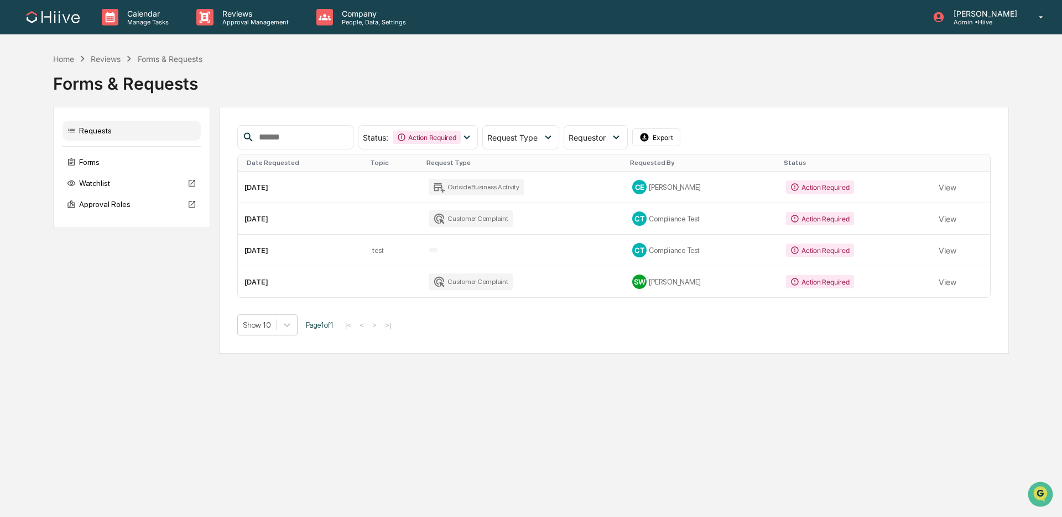
click at [442, 94] on div "Forms & Requests" at bounding box center [531, 81] width 956 height 33
click at [245, 24] on p "Approval Management" at bounding box center [254, 22] width 81 height 8
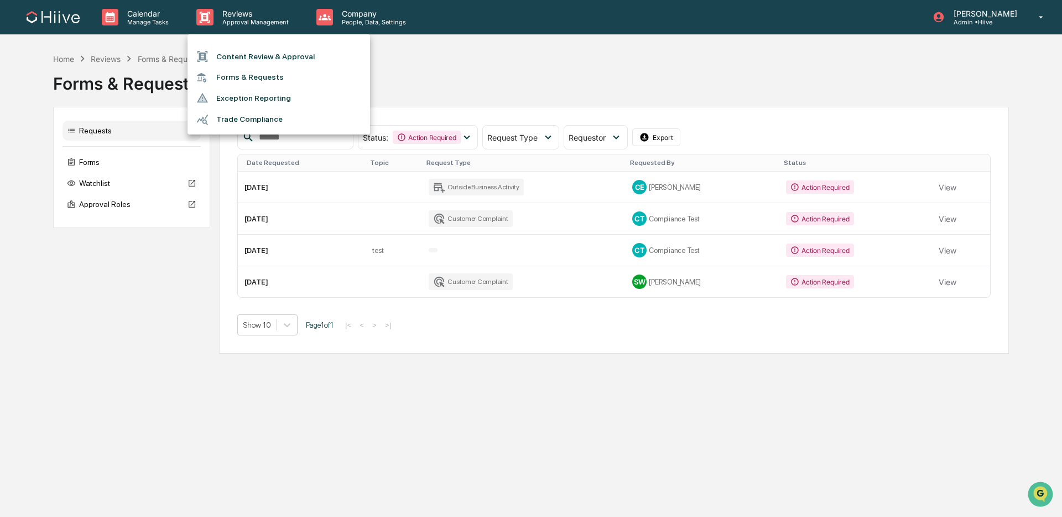
click at [332, 13] on div at bounding box center [531, 258] width 1062 height 517
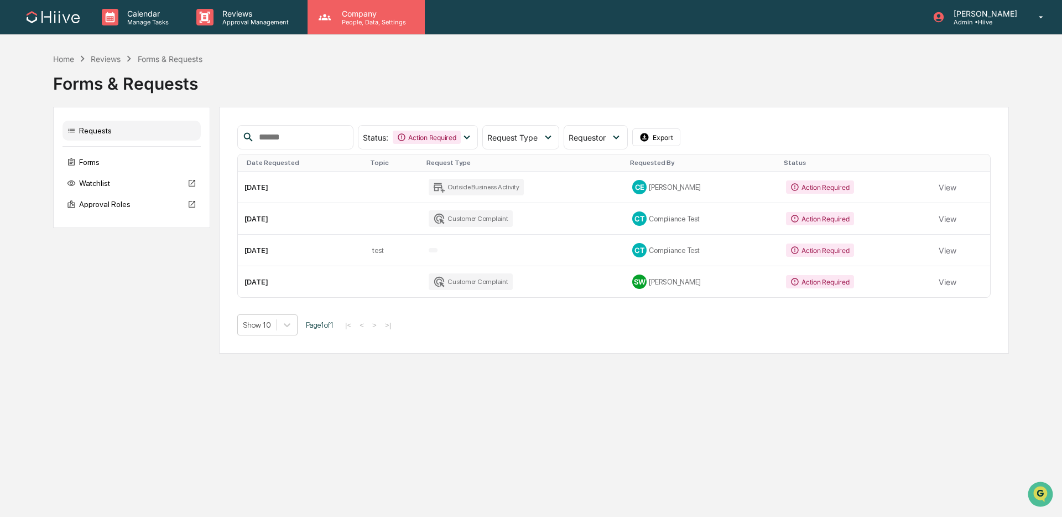
click at [352, 12] on p "Company" at bounding box center [372, 13] width 79 height 9
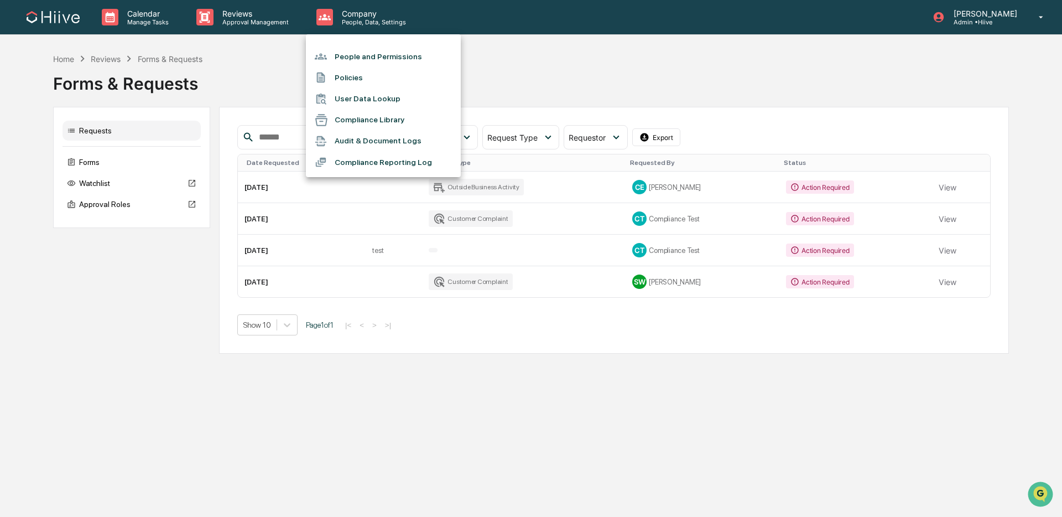
click at [405, 167] on li "Compliance Reporting Log" at bounding box center [383, 162] width 155 height 21
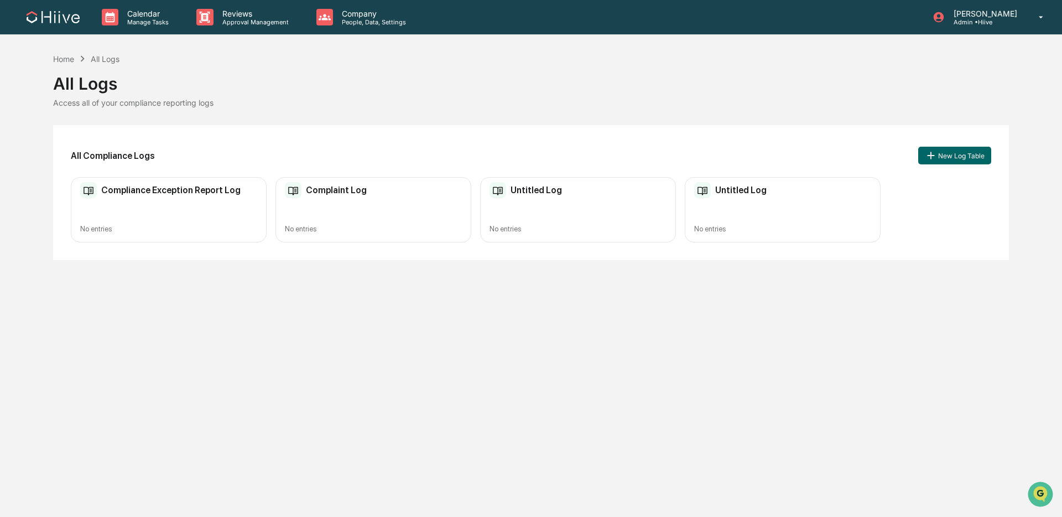
click at [163, 193] on h2 "Compliance Exception Report Log" at bounding box center [170, 190] width 139 height 11
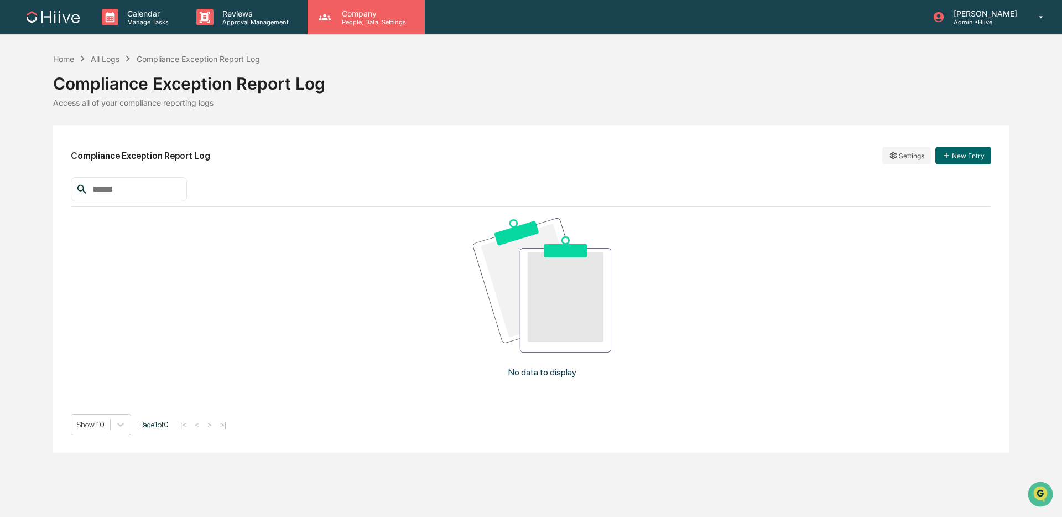
click at [356, 22] on p "People, Data, Settings" at bounding box center [372, 22] width 79 height 8
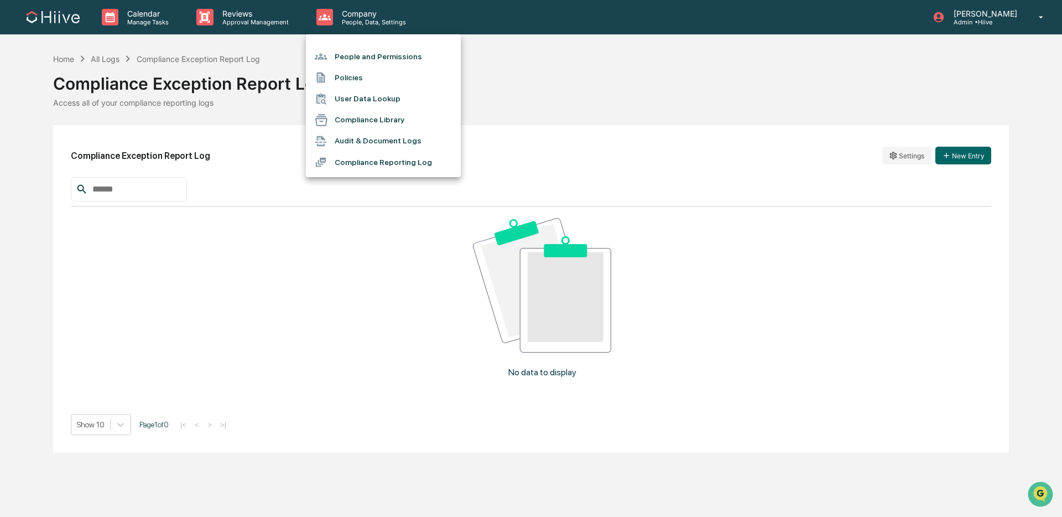
click at [371, 142] on li "Audit & Document Logs" at bounding box center [383, 141] width 155 height 21
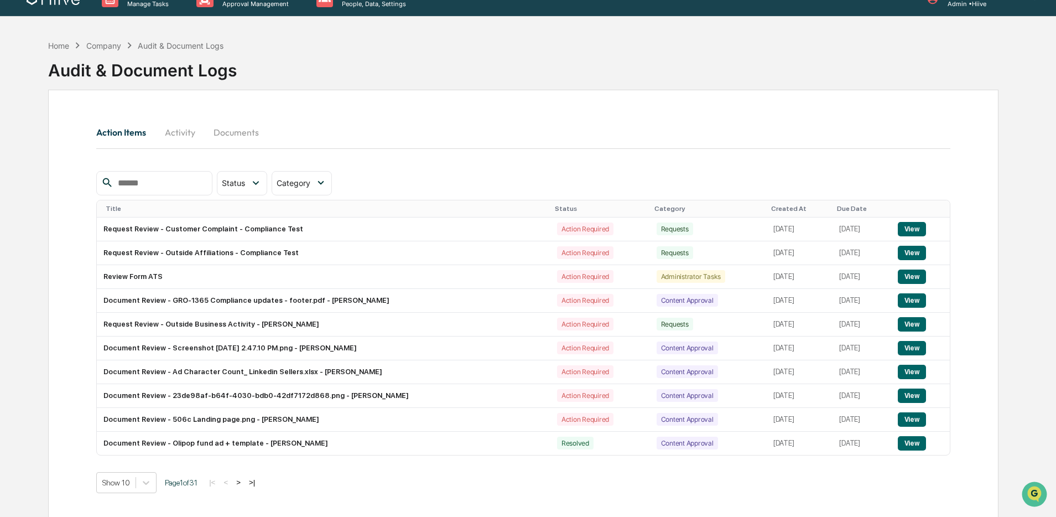
scroll to position [53, 0]
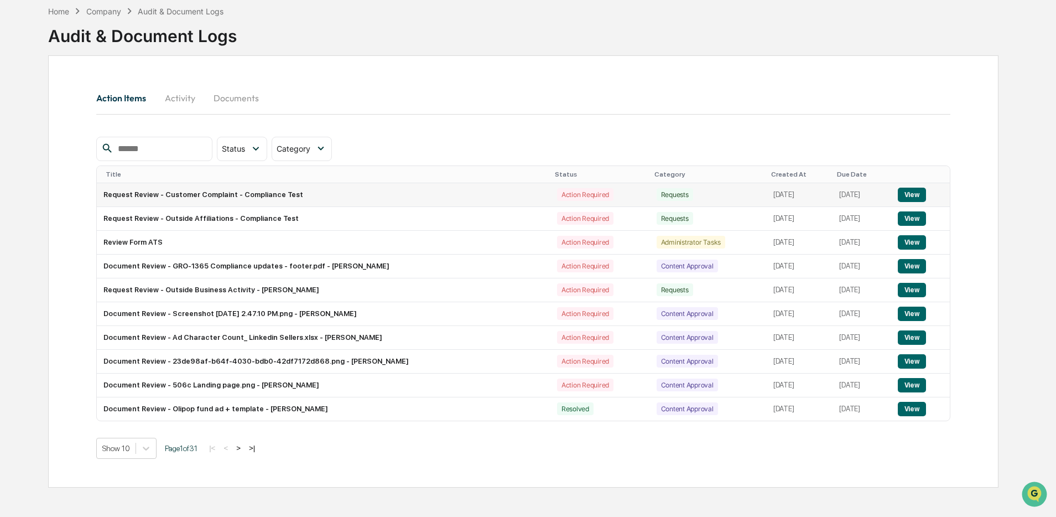
click at [911, 195] on button "View" at bounding box center [912, 195] width 28 height 14
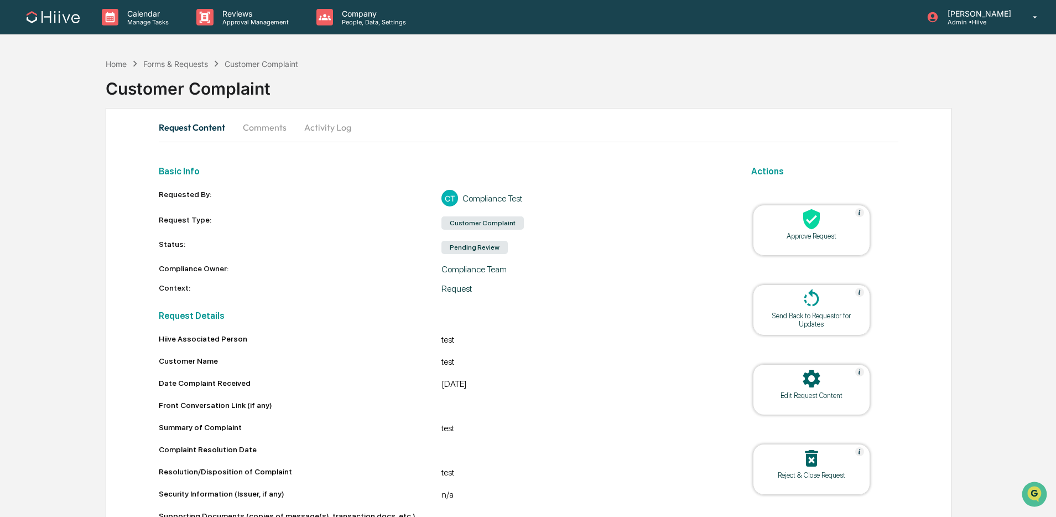
scroll to position [53, 0]
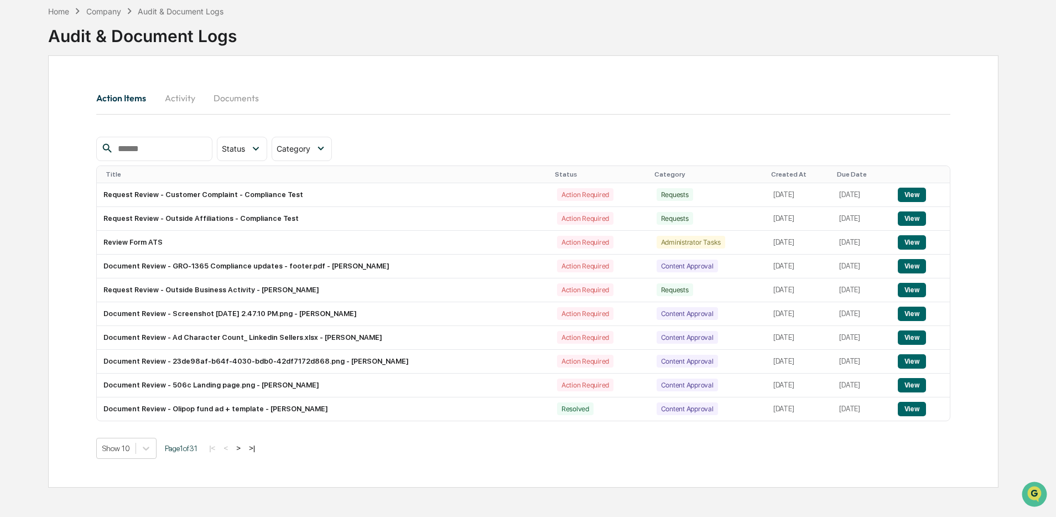
click at [244, 453] on button ">" at bounding box center [238, 447] width 11 height 9
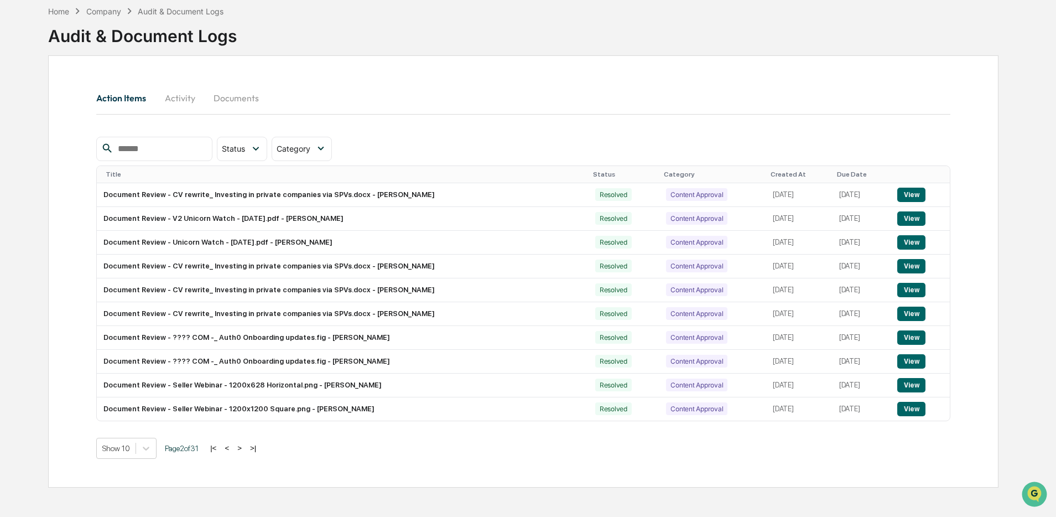
click at [245, 453] on button ">" at bounding box center [239, 447] width 11 height 9
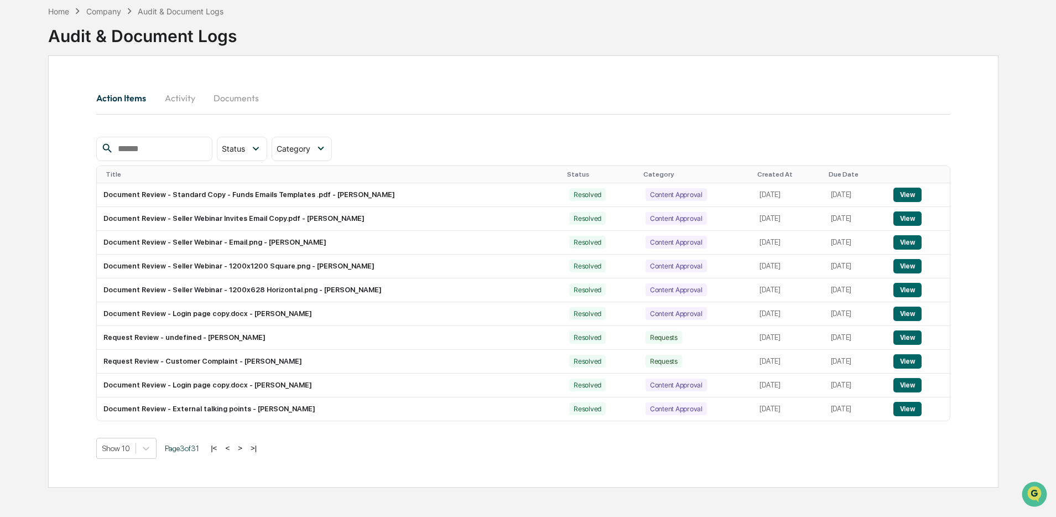
click at [246, 453] on button ">" at bounding box center [240, 447] width 11 height 9
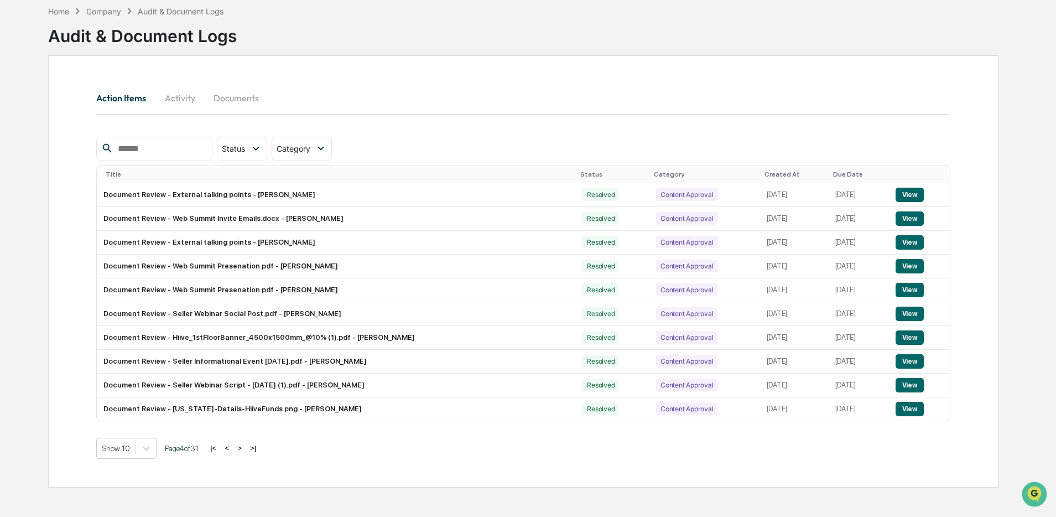
click at [168, 95] on button "Activity" at bounding box center [180, 98] width 50 height 27
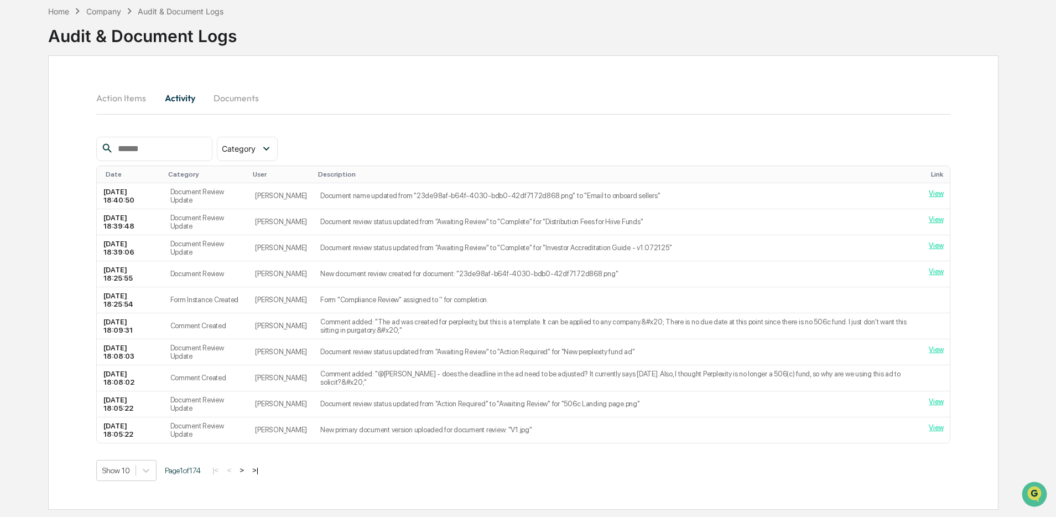
click at [245, 97] on button "Documents" at bounding box center [236, 98] width 63 height 27
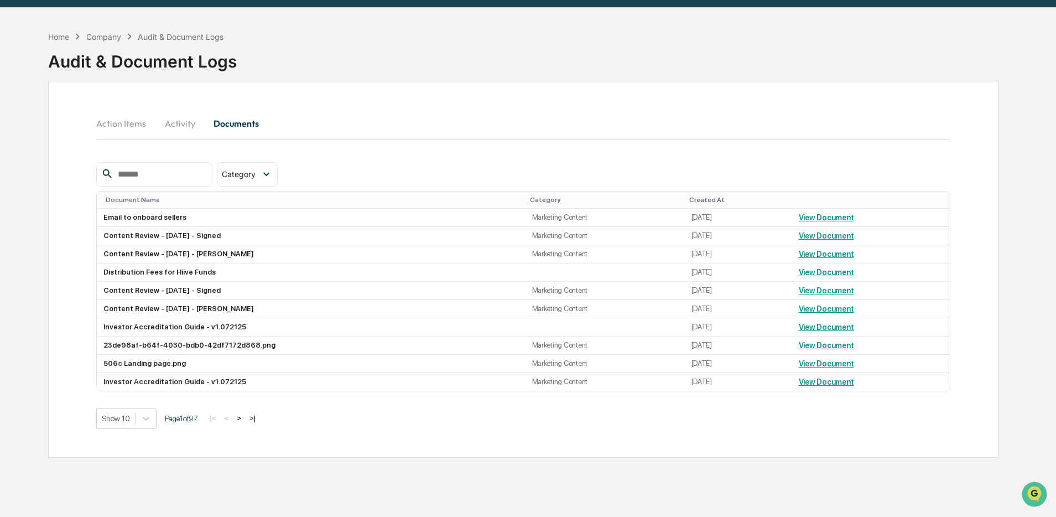
scroll to position [15, 0]
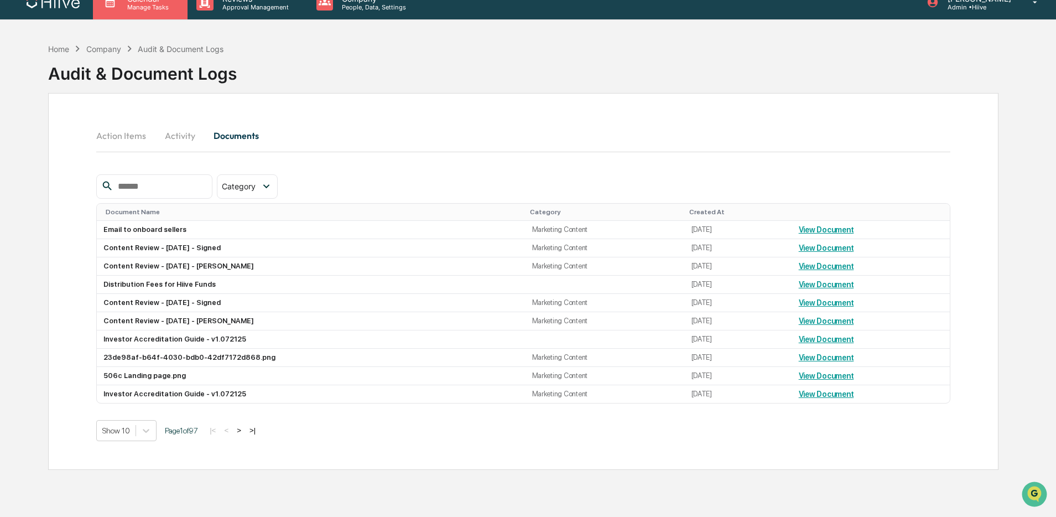
click at [157, 6] on p "Manage Tasks" at bounding box center [146, 7] width 56 height 8
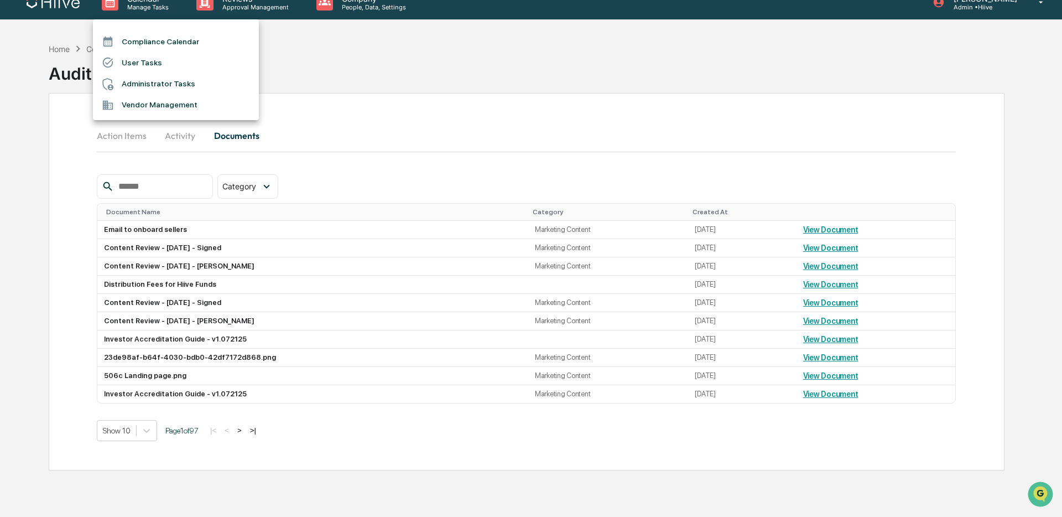
click at [236, 14] on div at bounding box center [531, 258] width 1062 height 517
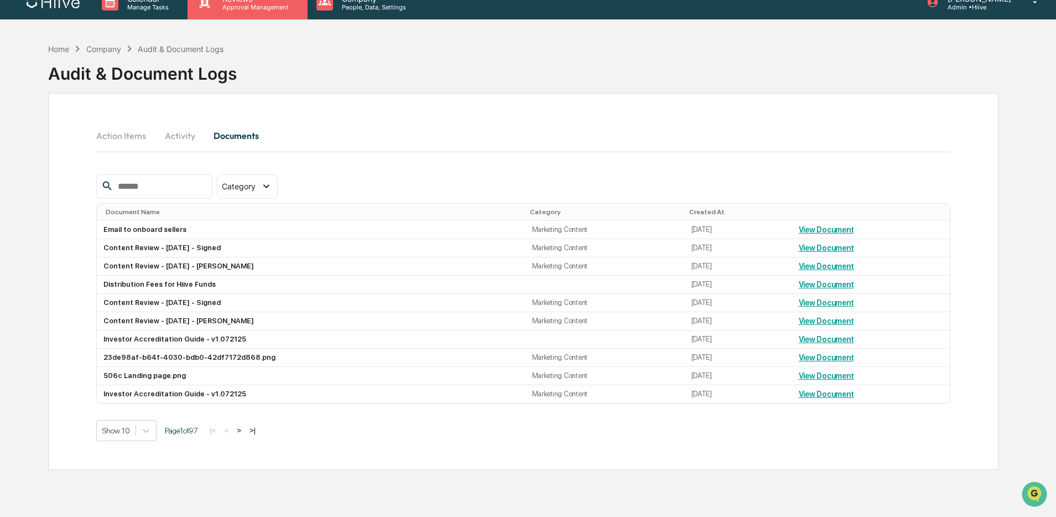
click at [243, 9] on p "Approval Management" at bounding box center [254, 7] width 81 height 8
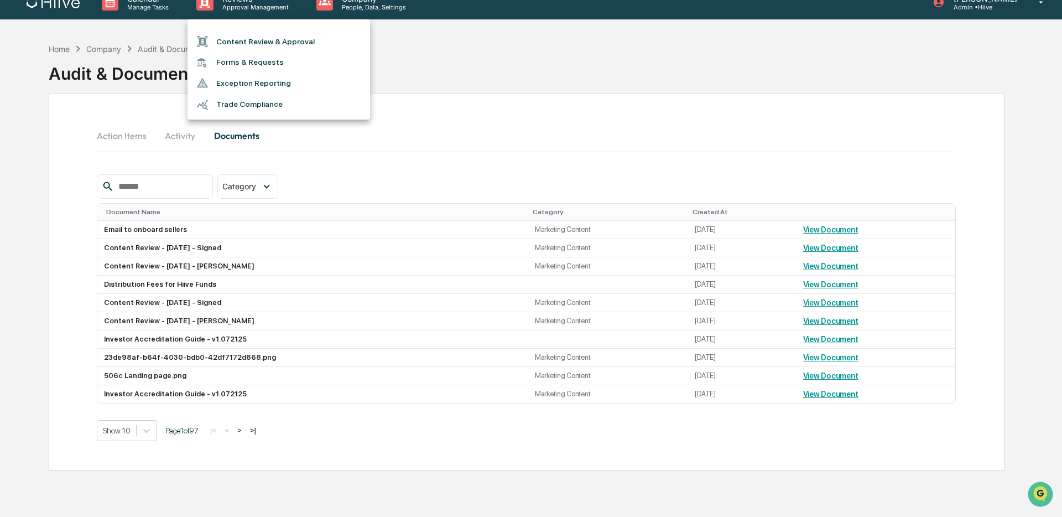
click at [245, 42] on li "Content Review & Approval" at bounding box center [279, 41] width 183 height 21
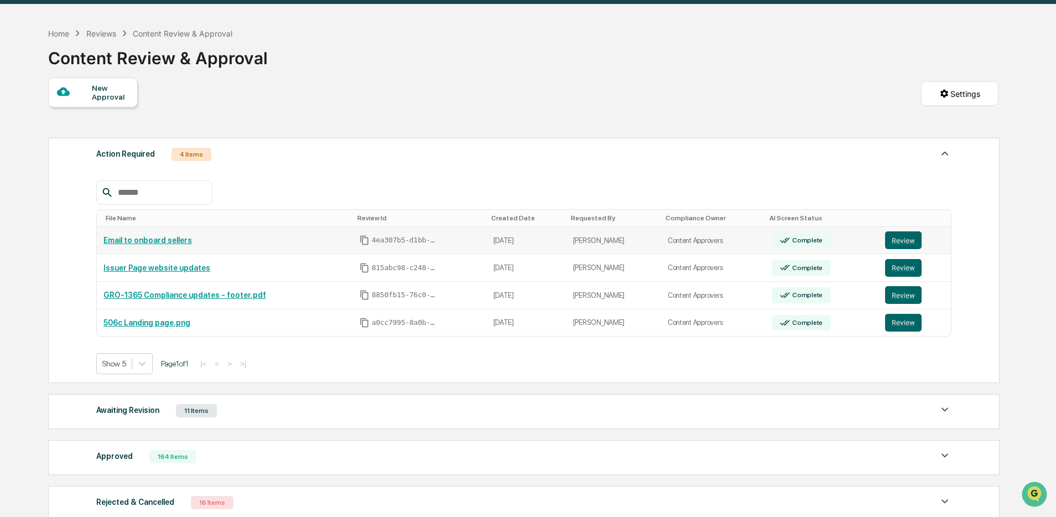
scroll to position [29, 0]
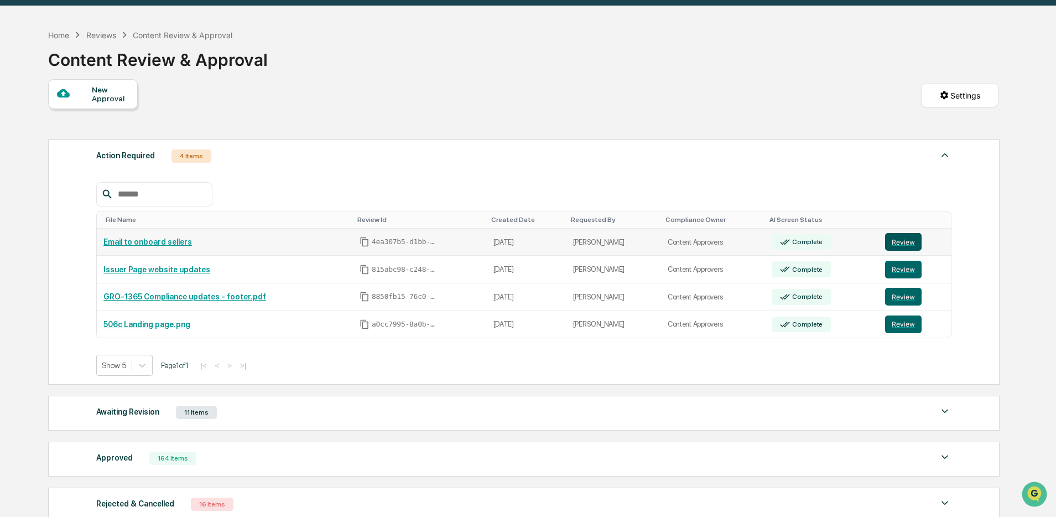
click at [900, 251] on link "Review" at bounding box center [914, 242] width 59 height 18
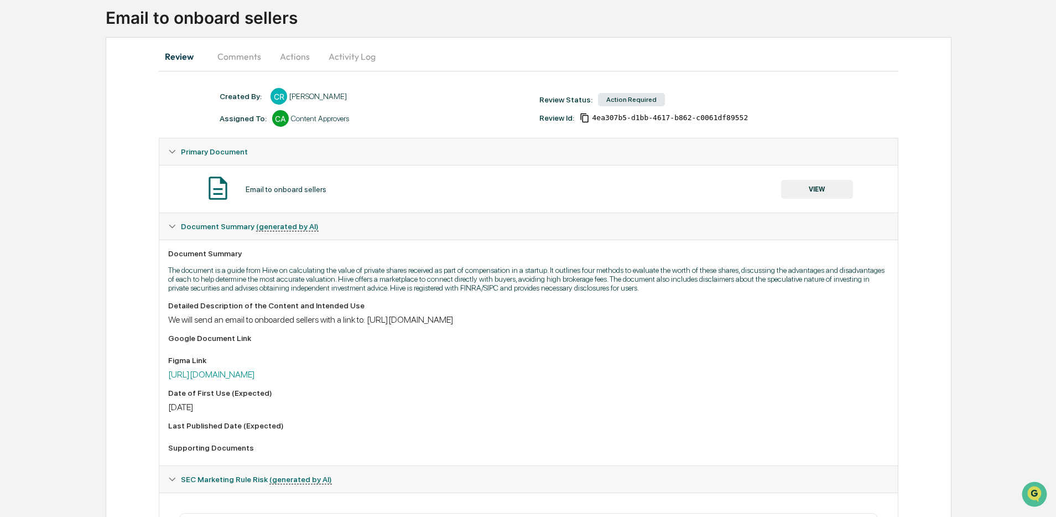
scroll to position [34, 0]
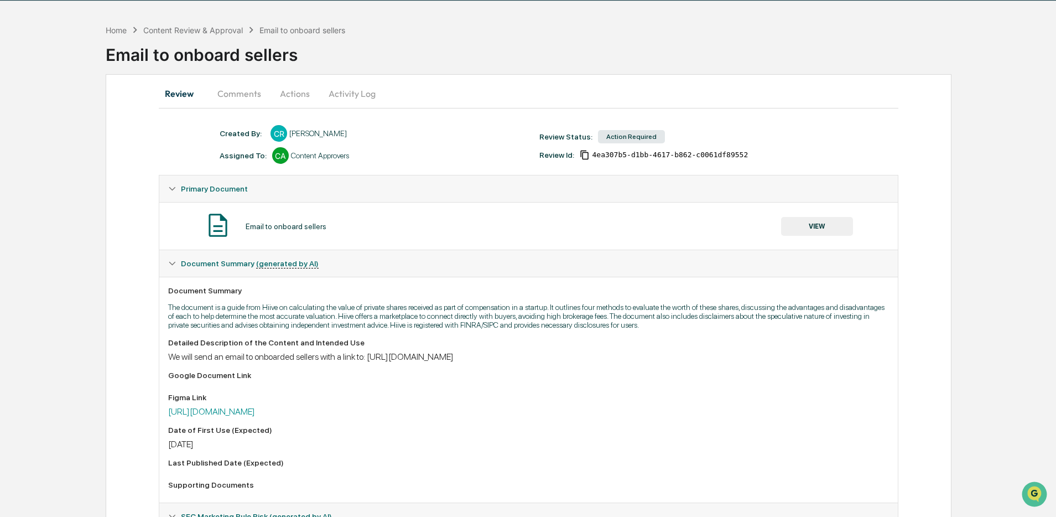
click at [261, 48] on div "Email to onboard sellers" at bounding box center [581, 50] width 950 height 29
click at [214, 55] on div "Email to onboard sellers" at bounding box center [581, 50] width 950 height 29
click at [357, 92] on button "Activity Log" at bounding box center [352, 93] width 65 height 27
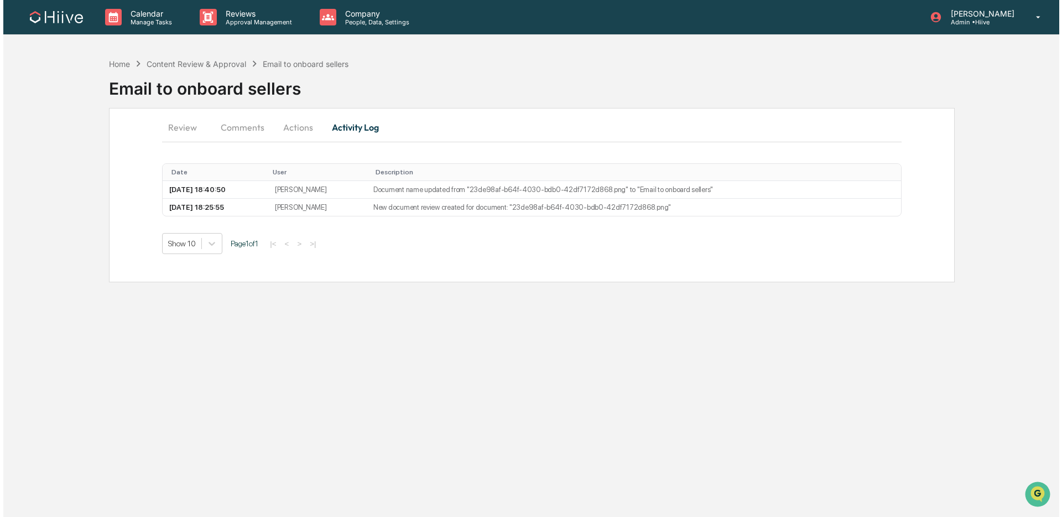
scroll to position [0, 0]
click at [295, 123] on button "Actions" at bounding box center [296, 127] width 50 height 27
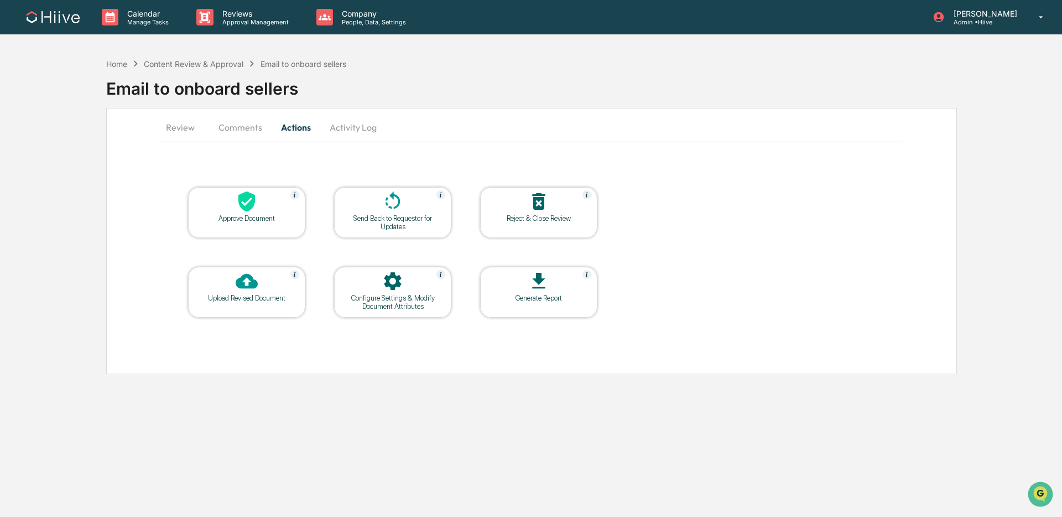
click at [393, 276] on icon at bounding box center [392, 281] width 17 height 18
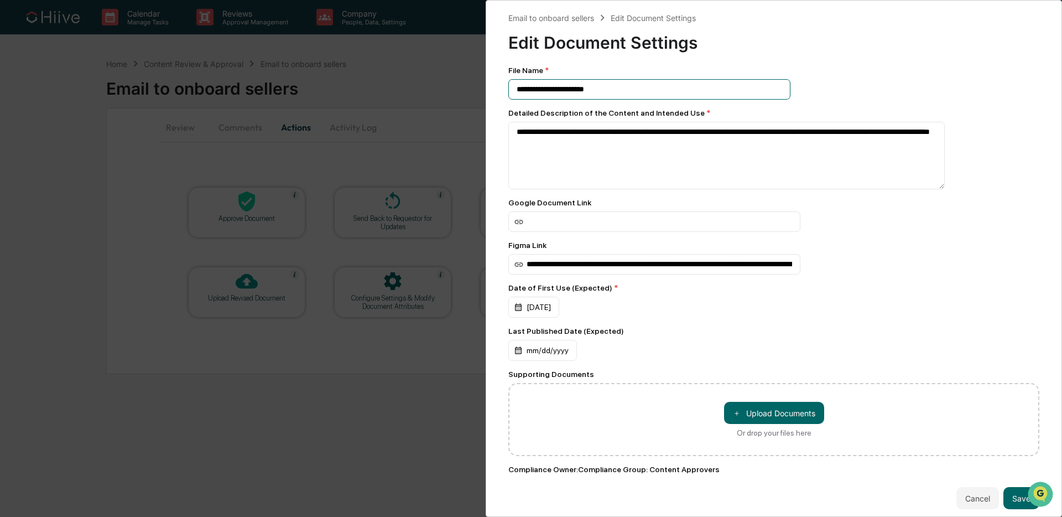
click at [575, 92] on input "**********" at bounding box center [649, 89] width 282 height 20
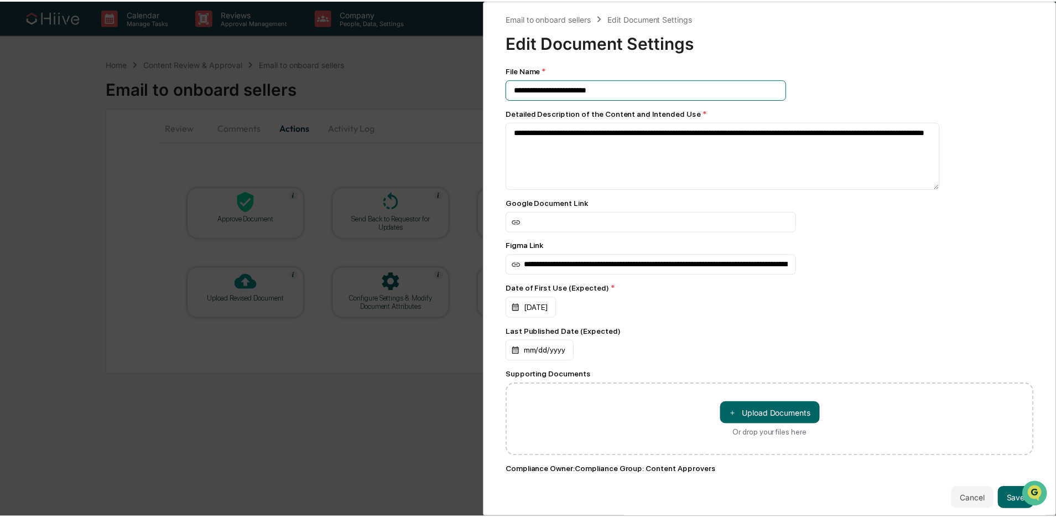
scroll to position [23, 0]
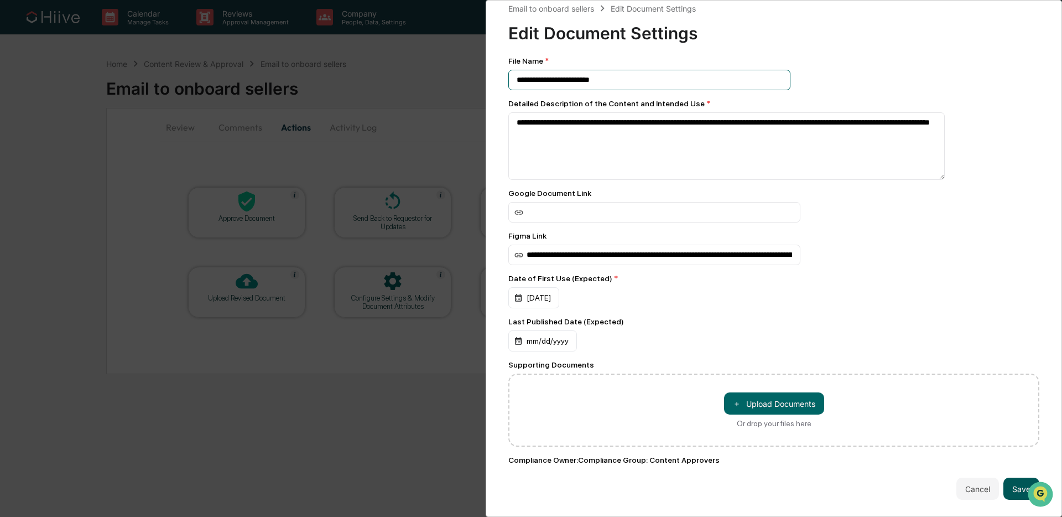
type input "**********"
click at [1007, 481] on button "Save" at bounding box center [1021, 488] width 36 height 22
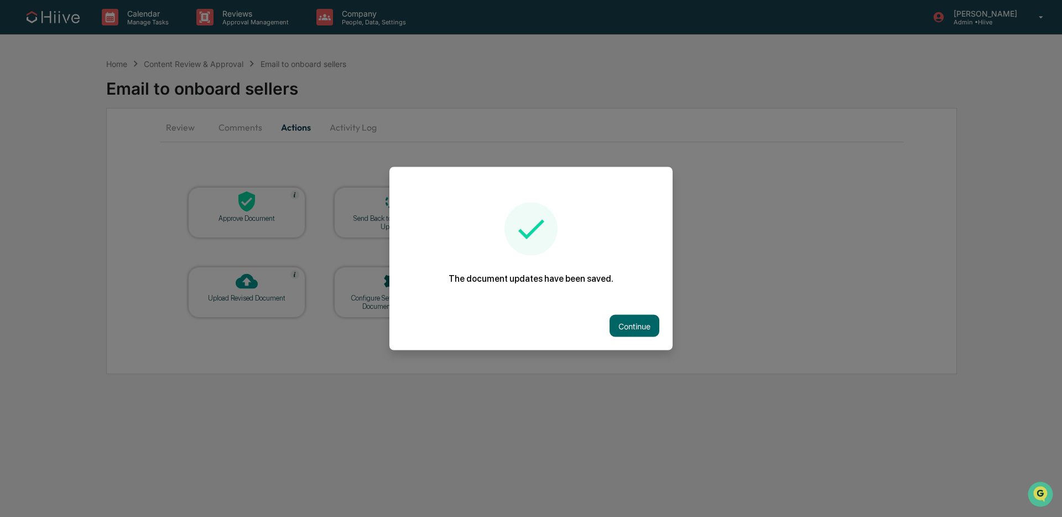
click at [642, 318] on button "Continue" at bounding box center [635, 326] width 50 height 22
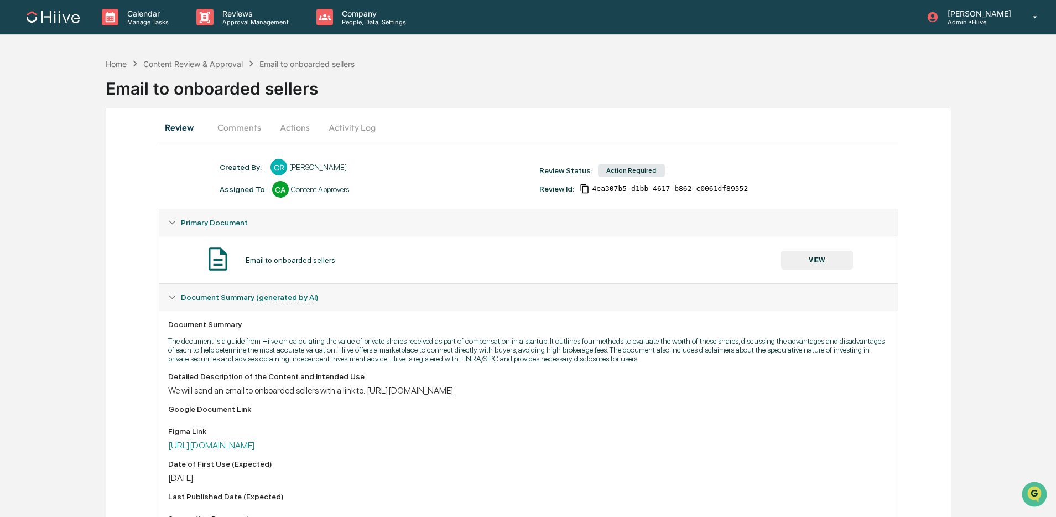
click at [229, 126] on button "Comments" at bounding box center [239, 127] width 61 height 27
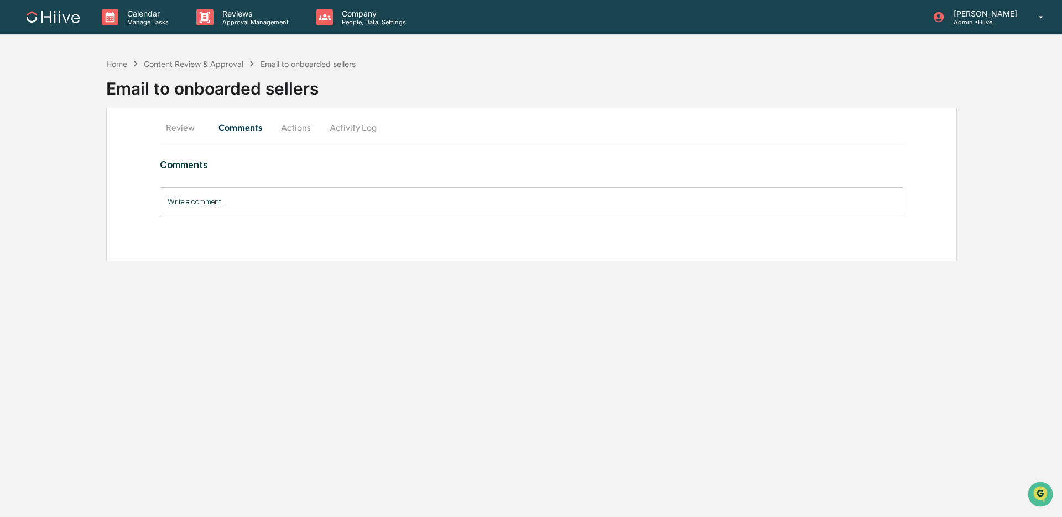
click at [195, 126] on button "Review" at bounding box center [185, 127] width 50 height 27
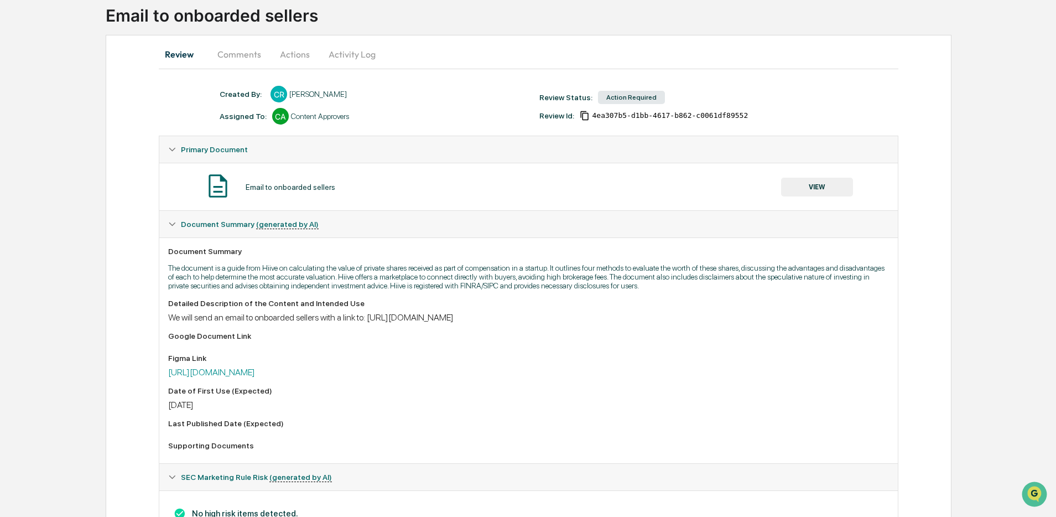
scroll to position [135, 0]
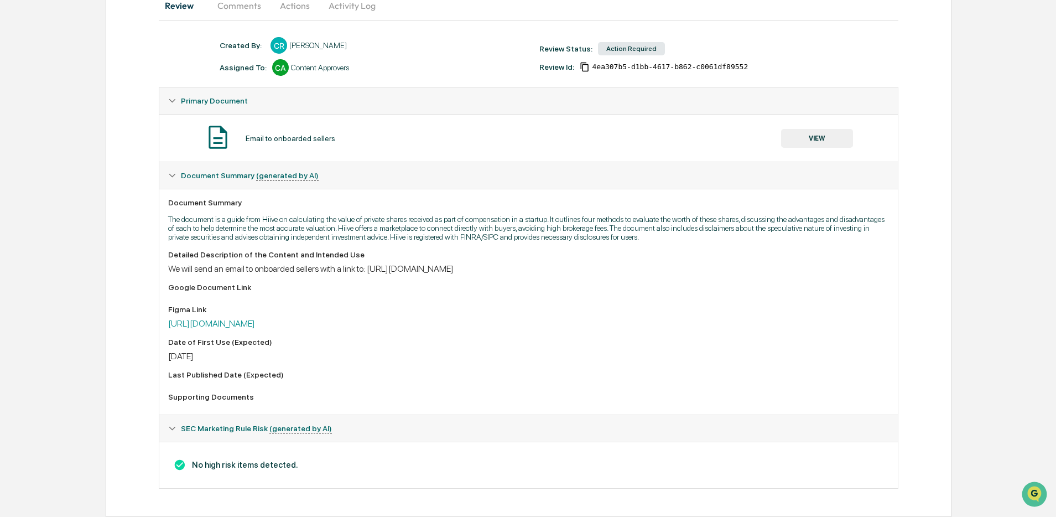
click at [524, 274] on div "Detailed Description of the Content and Intended Use We will send an email to o…" at bounding box center [528, 327] width 720 height 155
click at [255, 324] on link "https://www.figma.com/design/n440cGy9XFQ1qKAvg1B4Nq/Seller-Guides---Marketing?n…" at bounding box center [211, 323] width 87 height 11
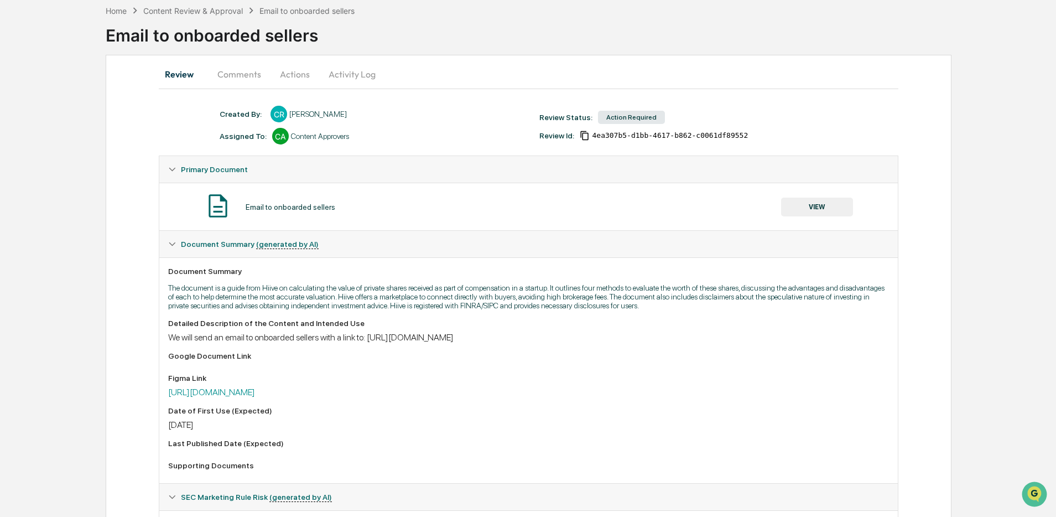
scroll to position [0, 0]
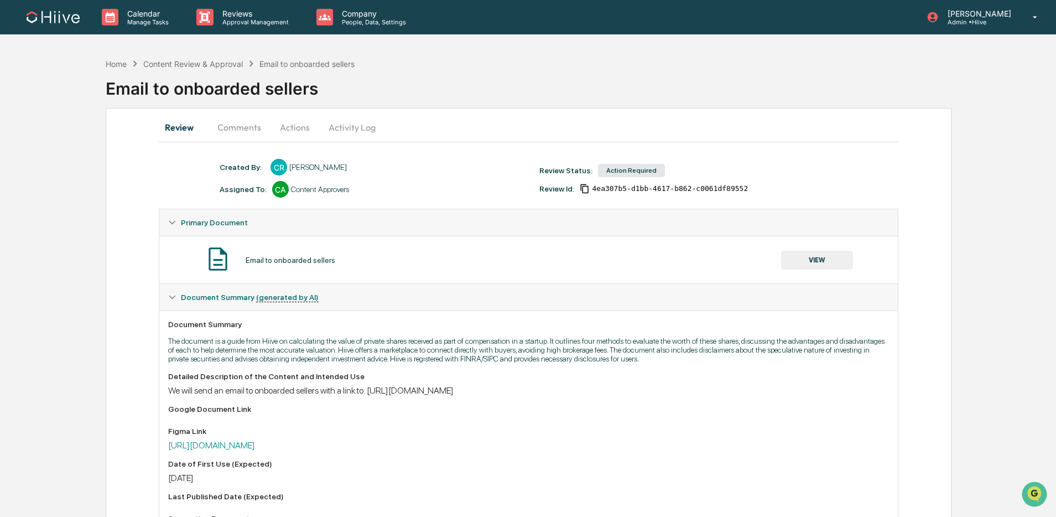
click at [346, 130] on button "Activity Log" at bounding box center [352, 127] width 65 height 27
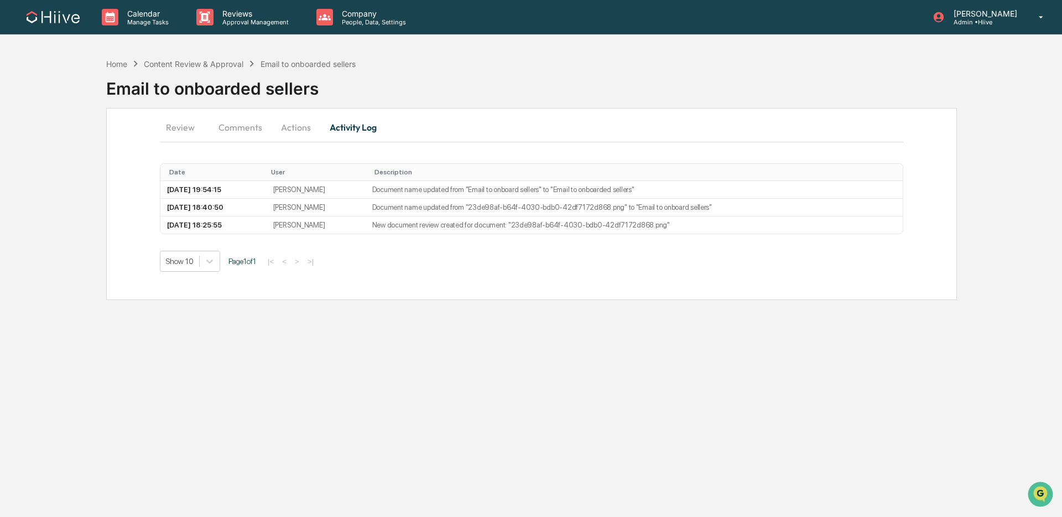
click at [305, 119] on button "Actions" at bounding box center [296, 127] width 50 height 27
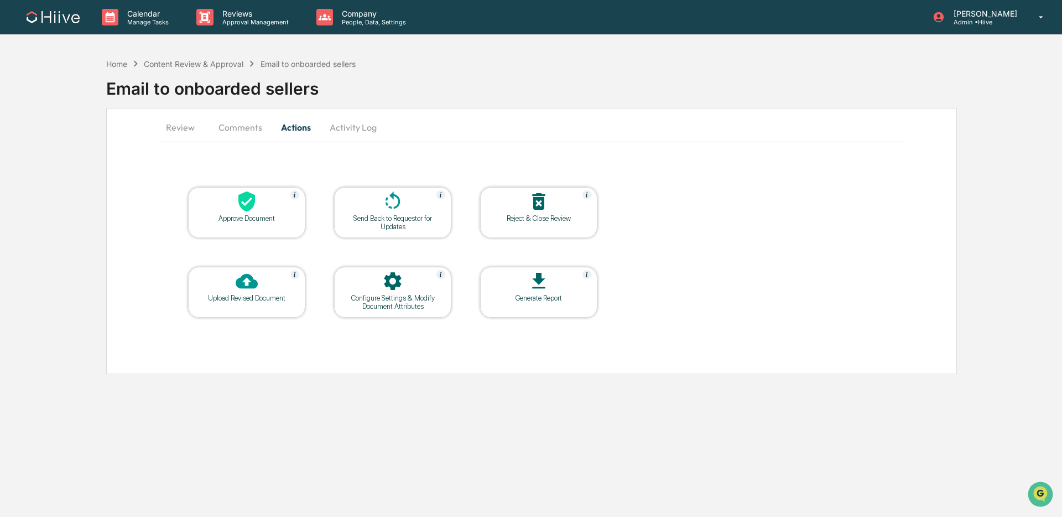
click at [393, 193] on icon at bounding box center [393, 200] width 15 height 18
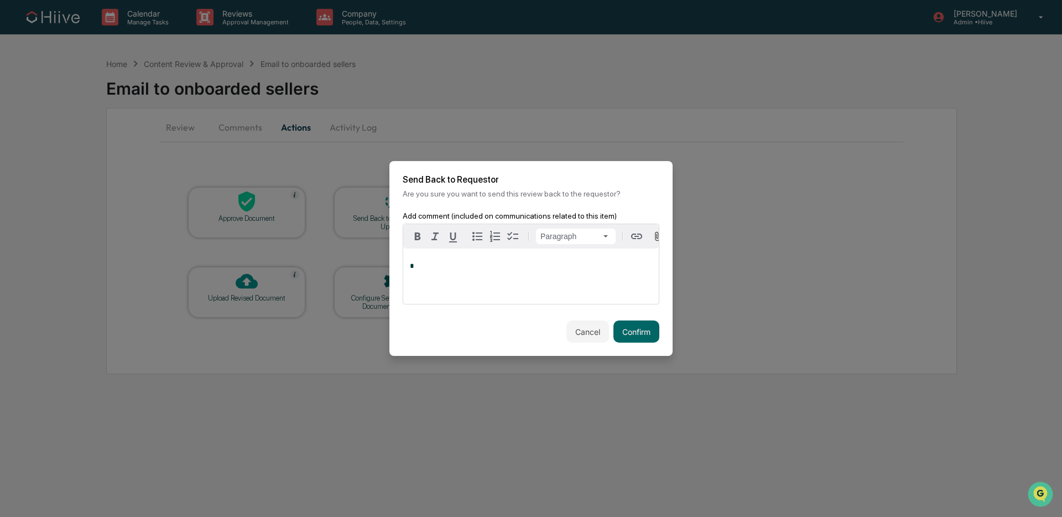
click at [457, 277] on div "*" at bounding box center [531, 275] width 256 height 55
click at [449, 298] on div "[PERSON_NAME]" at bounding box center [446, 301] width 72 height 14
click at [644, 335] on button "Confirm" at bounding box center [636, 331] width 46 height 22
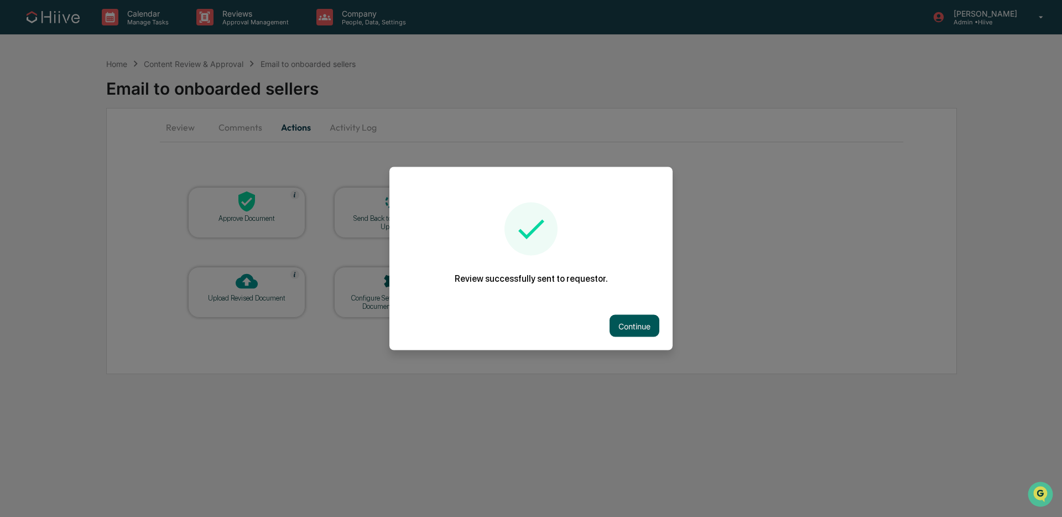
click at [632, 324] on button "Continue" at bounding box center [635, 326] width 50 height 22
